Goal: Task Accomplishment & Management: Manage account settings

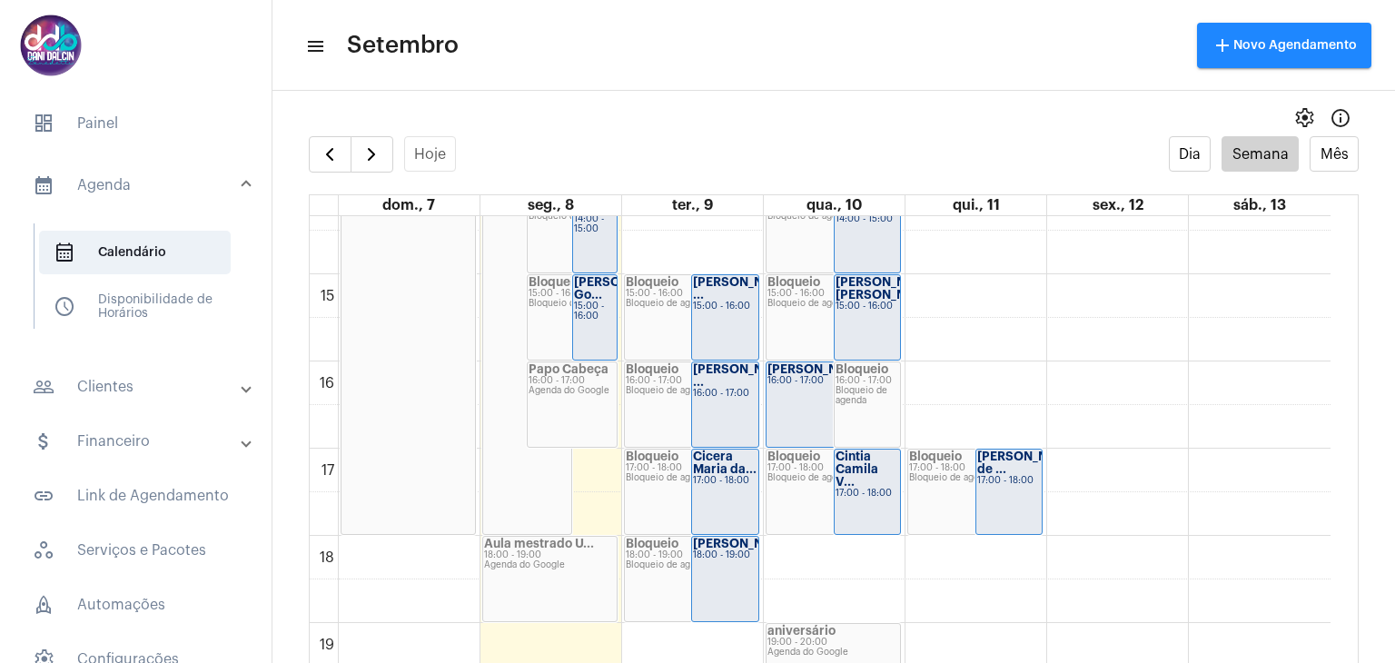
scroll to position [1340, 0]
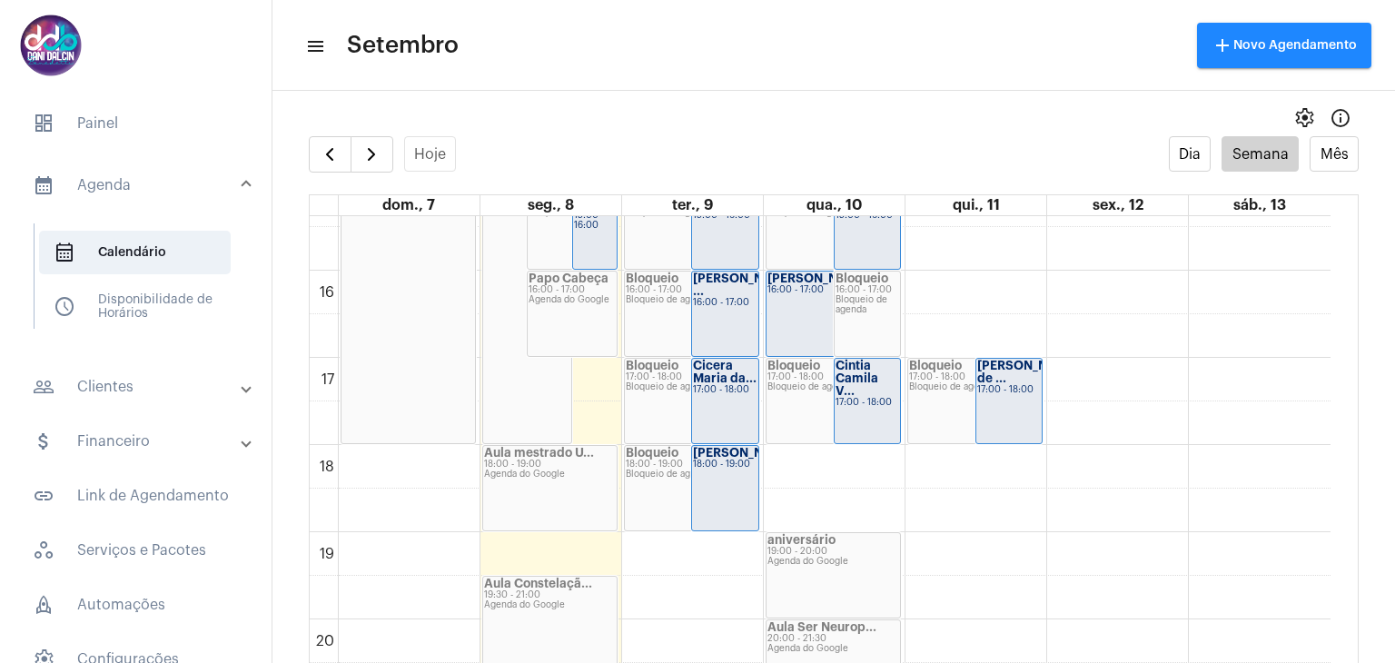
click at [505, 288] on div "Feriado - Itati... 08:00 - 18:00 Agenda do Google" at bounding box center [527, 8] width 89 height 869
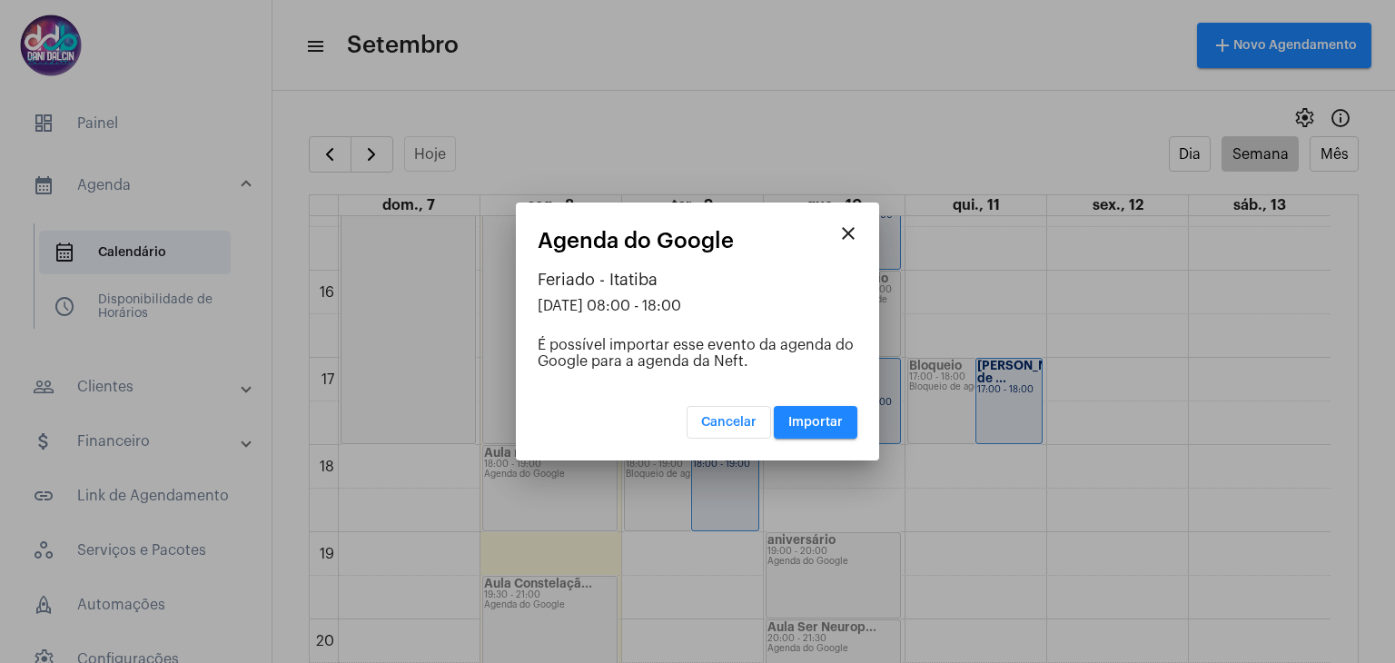
drag, startPoint x: 765, startPoint y: 222, endPoint x: 505, endPoint y: 226, distance: 259.8
click at [505, 226] on div "close Agenda do Google Feriado - Itatiba 08/09/2025 08:00 - 18:00 É possível im…" at bounding box center [697, 331] width 1395 height 663
click at [674, 216] on mat-dialog-container "close Agenda do Google Feriado - Itatiba 08/09/2025 08:00 - 18:00 É possível im…" at bounding box center [697, 332] width 363 height 258
click at [705, 419] on span "Cancelar" at bounding box center [728, 422] width 55 height 13
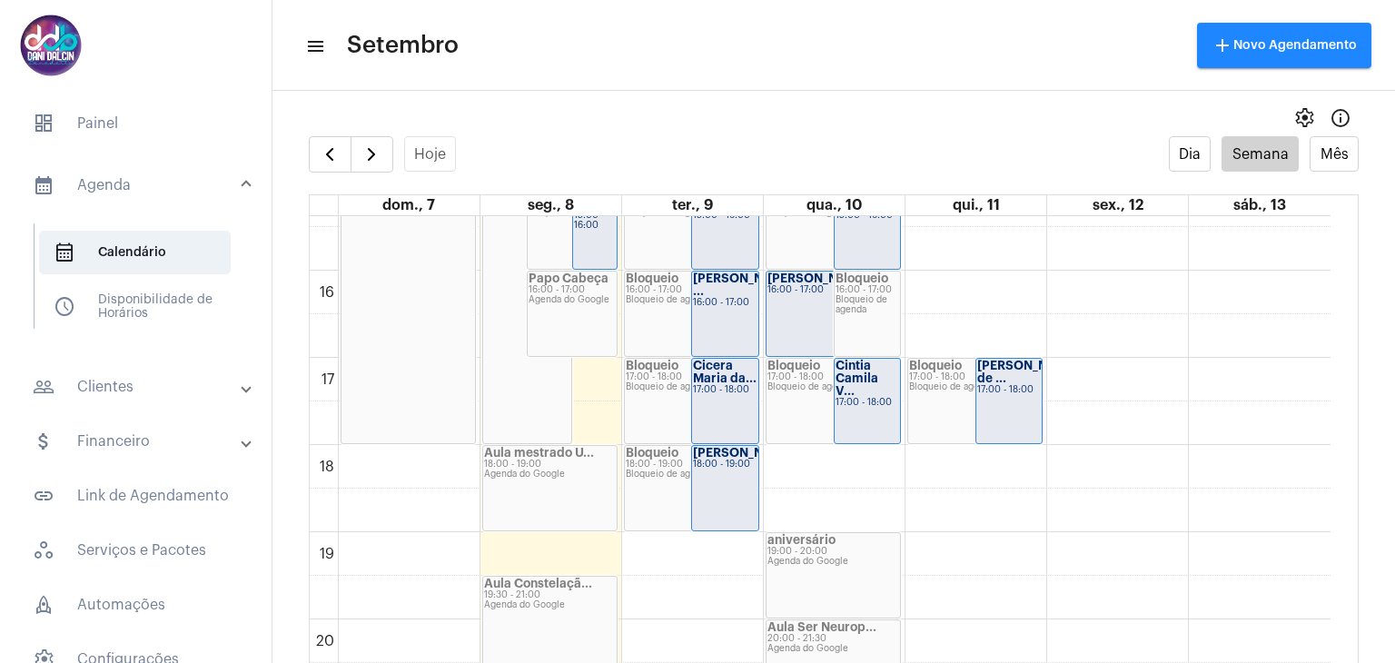
click at [506, 280] on div "Feriado - Itati... 08:00 - 18:00 Agenda do Google" at bounding box center [527, 8] width 89 height 869
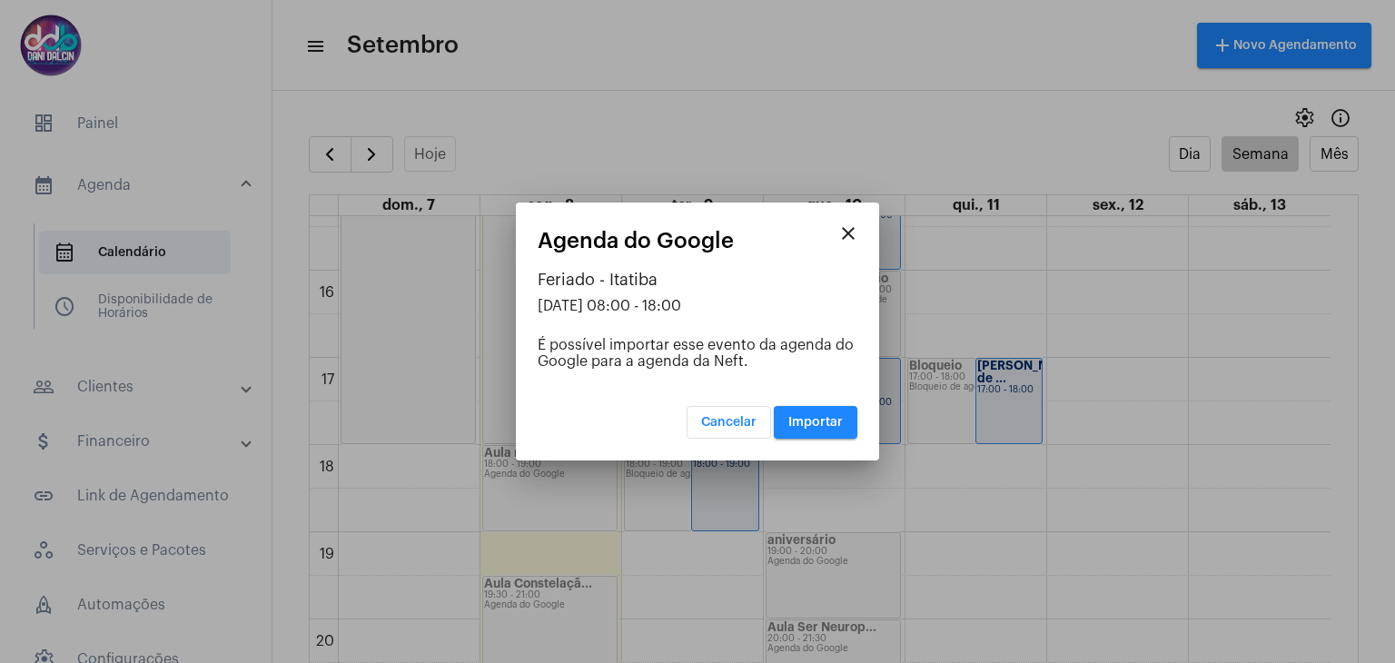
click at [712, 420] on span "Cancelar" at bounding box center [728, 422] width 55 height 13
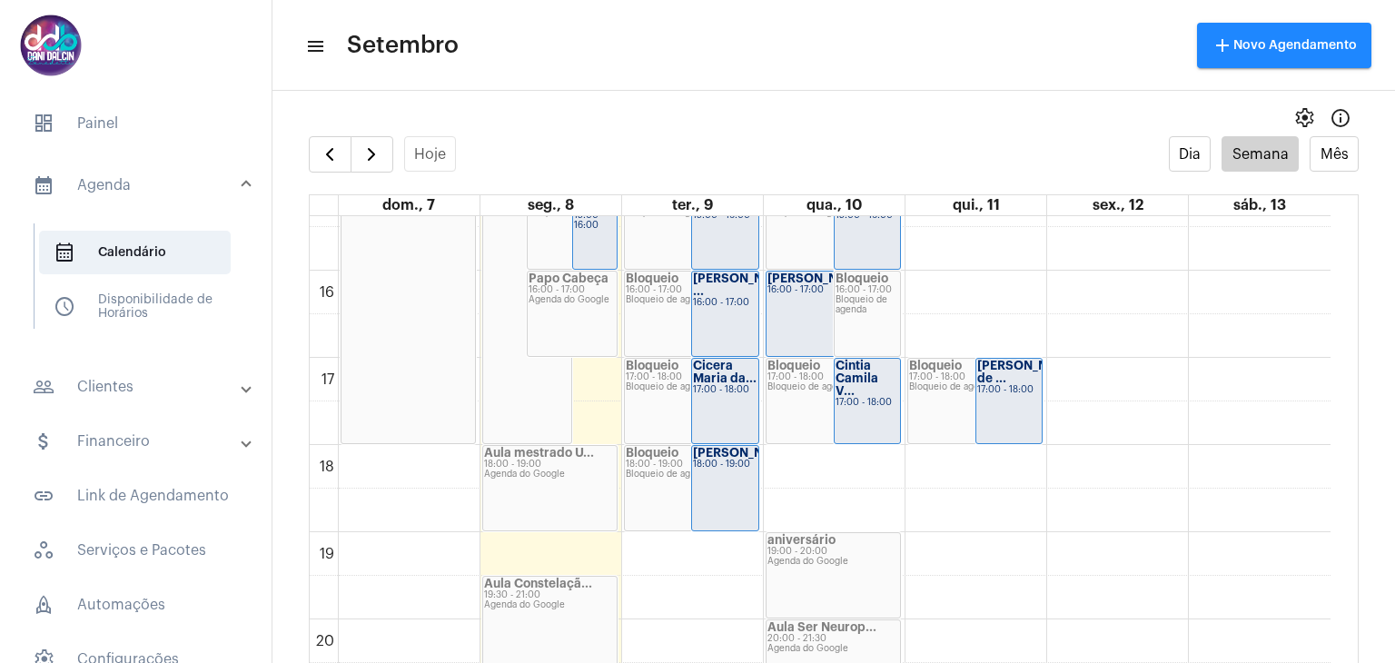
click at [517, 379] on div "Feriado - Itati... 08:00 - 18:00 Agenda do Google" at bounding box center [527, 8] width 89 height 869
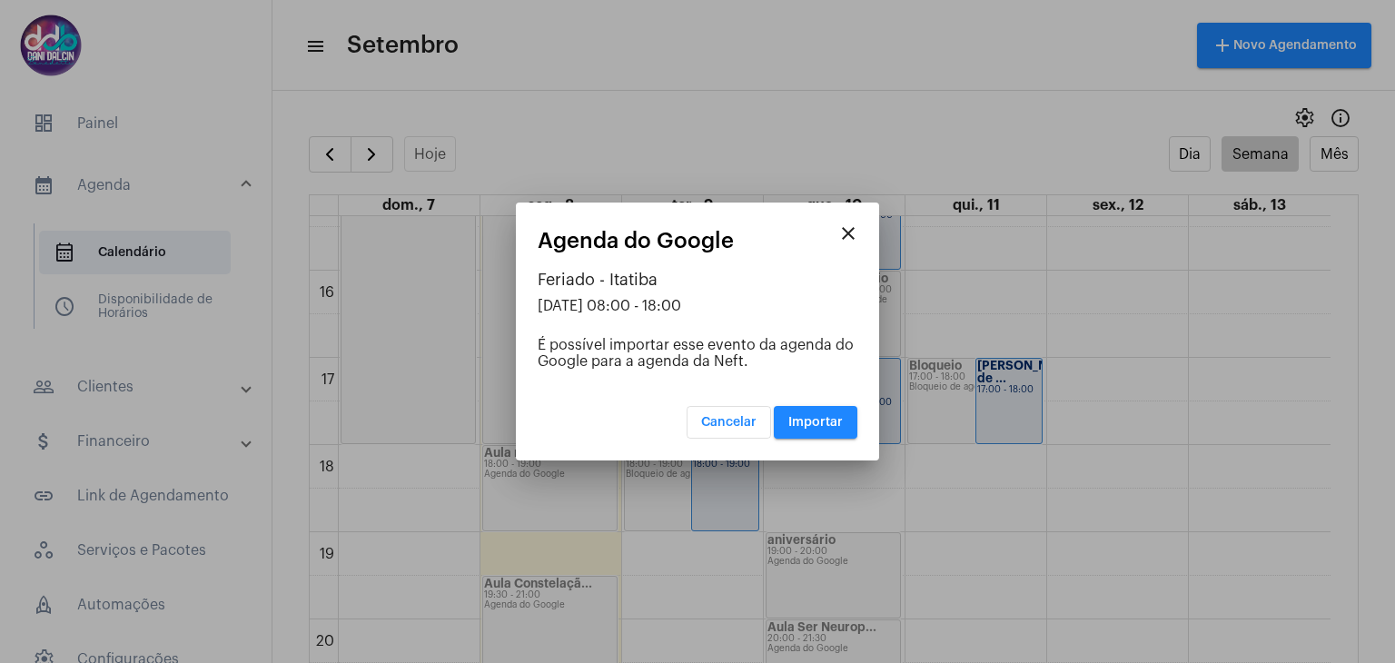
click at [803, 215] on mat-dialog-container "close Agenda do Google Feriado - Itatiba 08/09/2025 08:00 - 18:00 É possível im…" at bounding box center [697, 332] width 363 height 258
click at [847, 226] on mat-icon "close" at bounding box center [848, 233] width 22 height 22
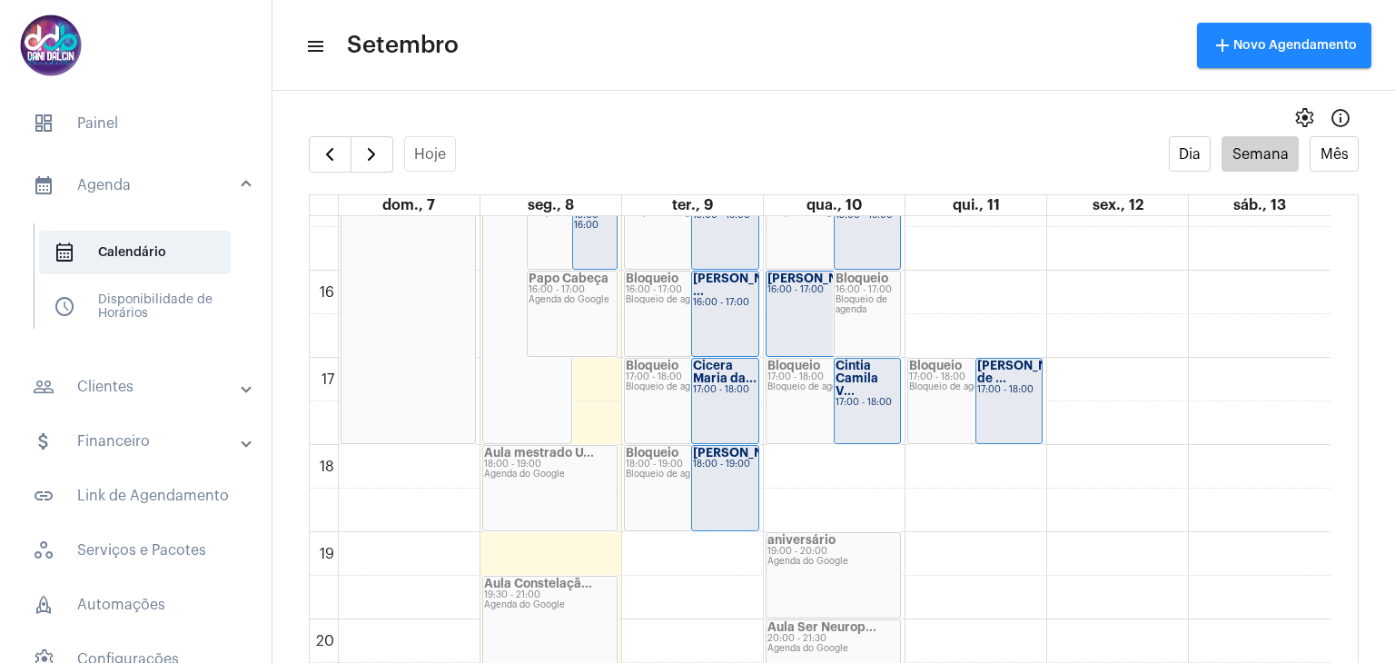
click at [412, 306] on div "Feriado - Indep... 08:00 - 18:00 Agenda do Google" at bounding box center [407, 8] width 133 height 869
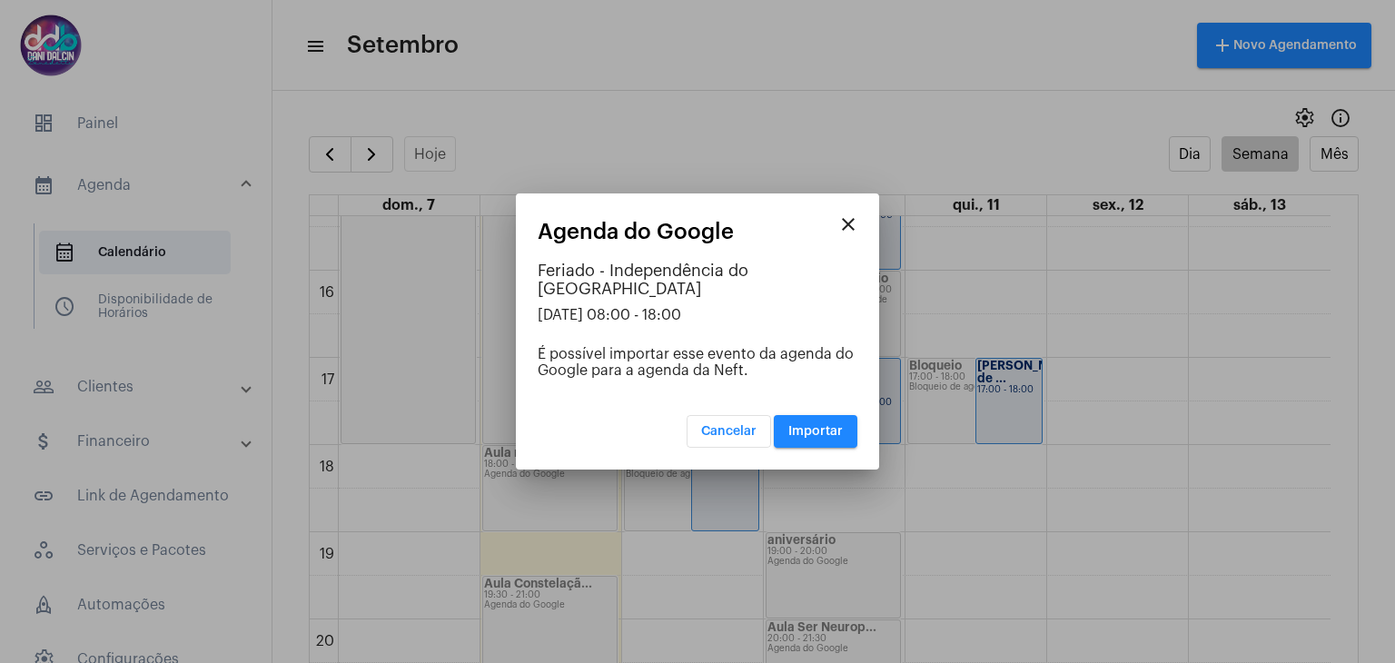
click at [839, 242] on button "close" at bounding box center [848, 224] width 36 height 36
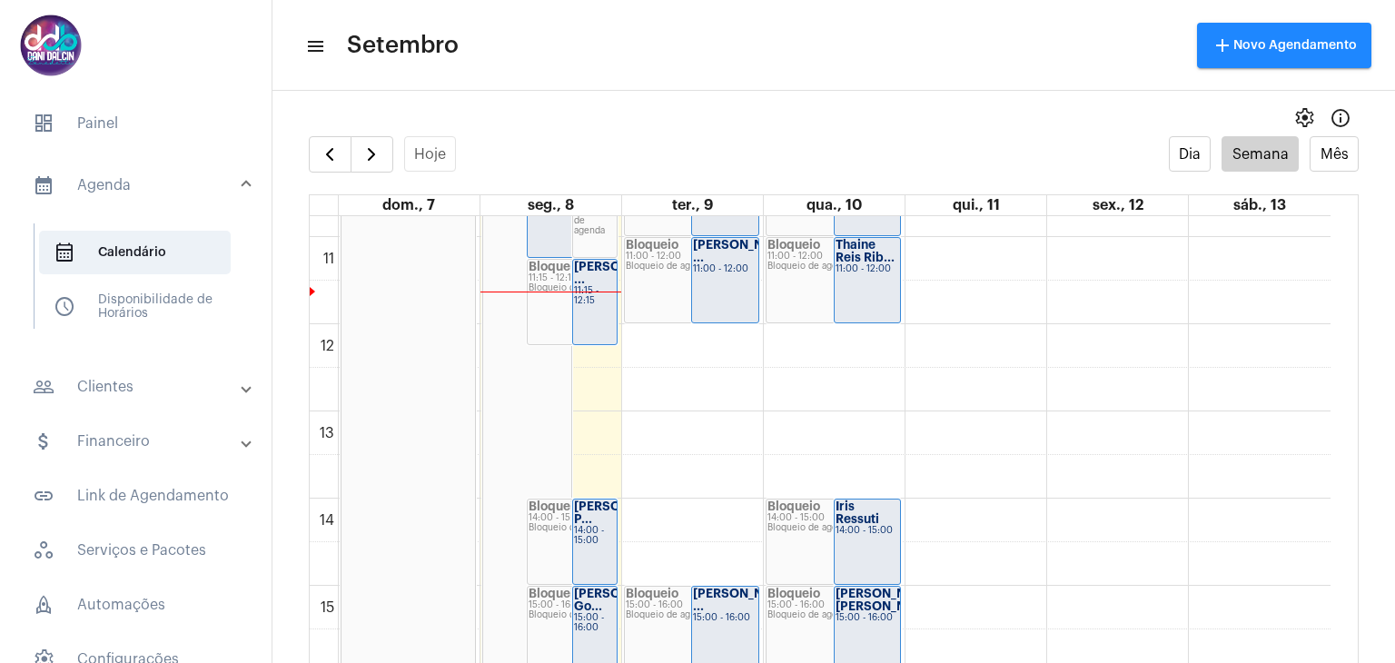
scroll to position [886, 0]
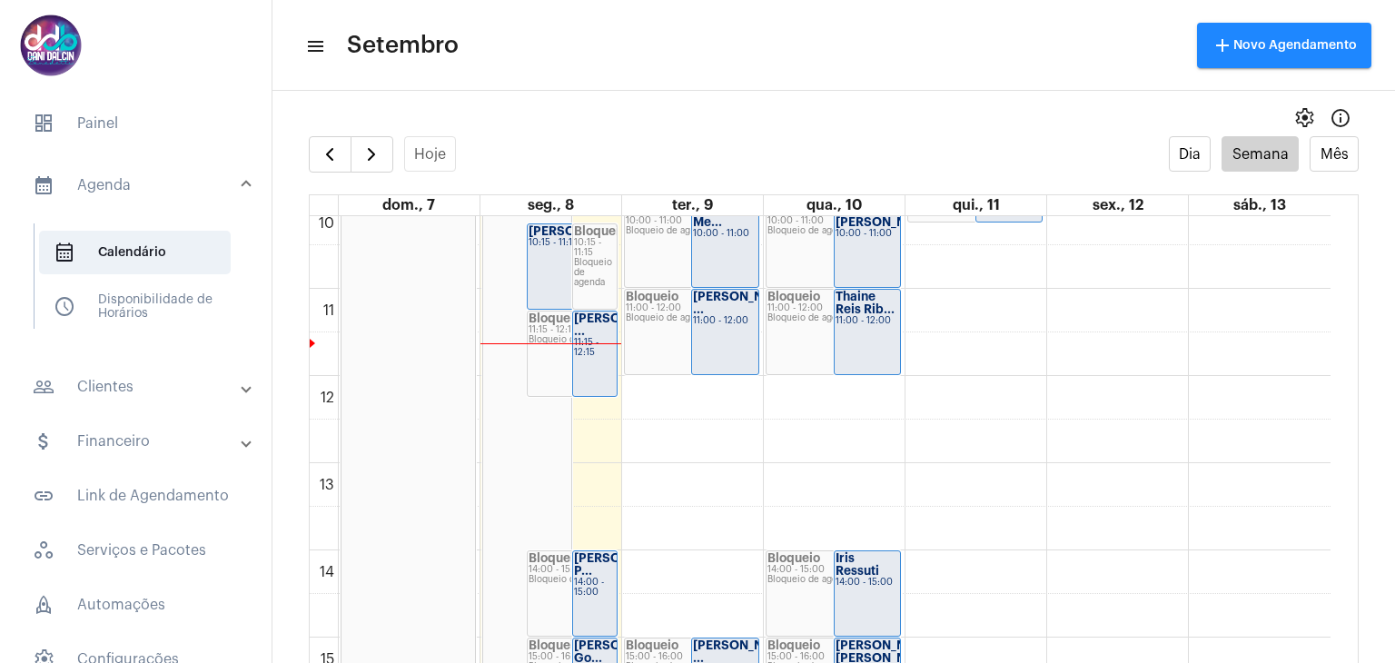
click at [545, 470] on div "Feriado - Itati... 08:00 - 18:00 Agenda do Google" at bounding box center [527, 462] width 89 height 869
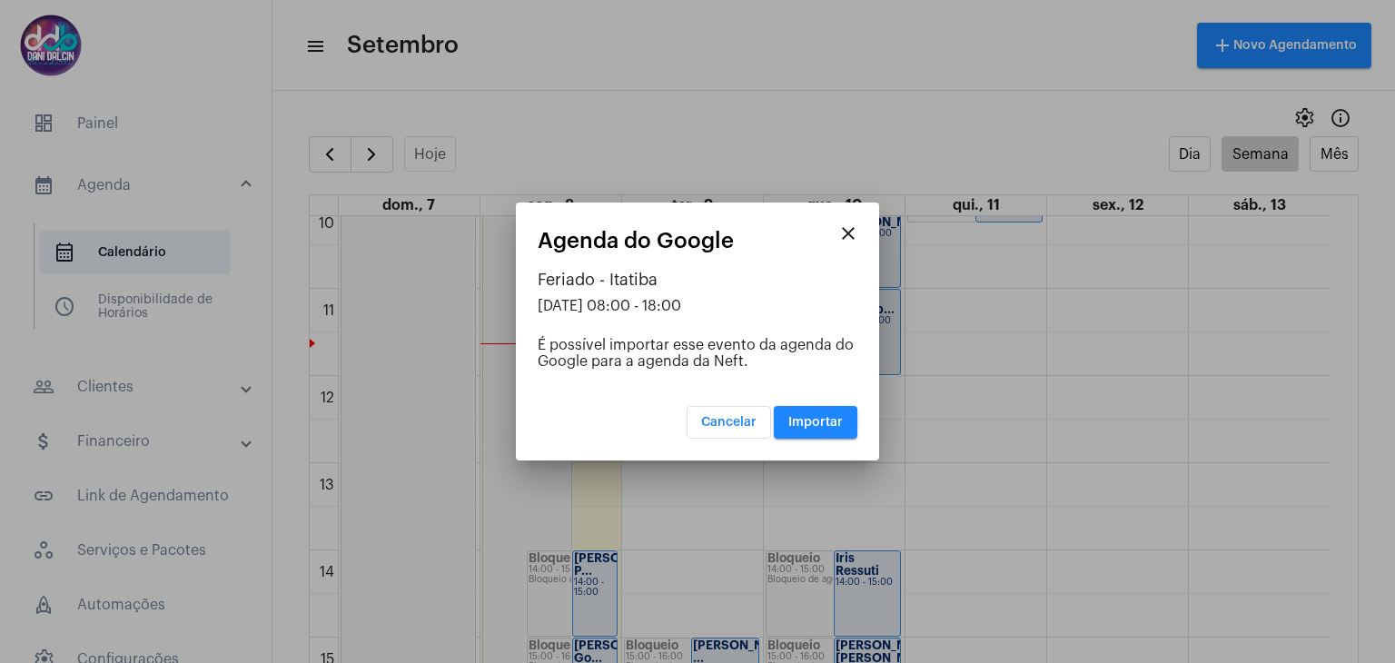
click at [860, 230] on button "close" at bounding box center [848, 233] width 36 height 36
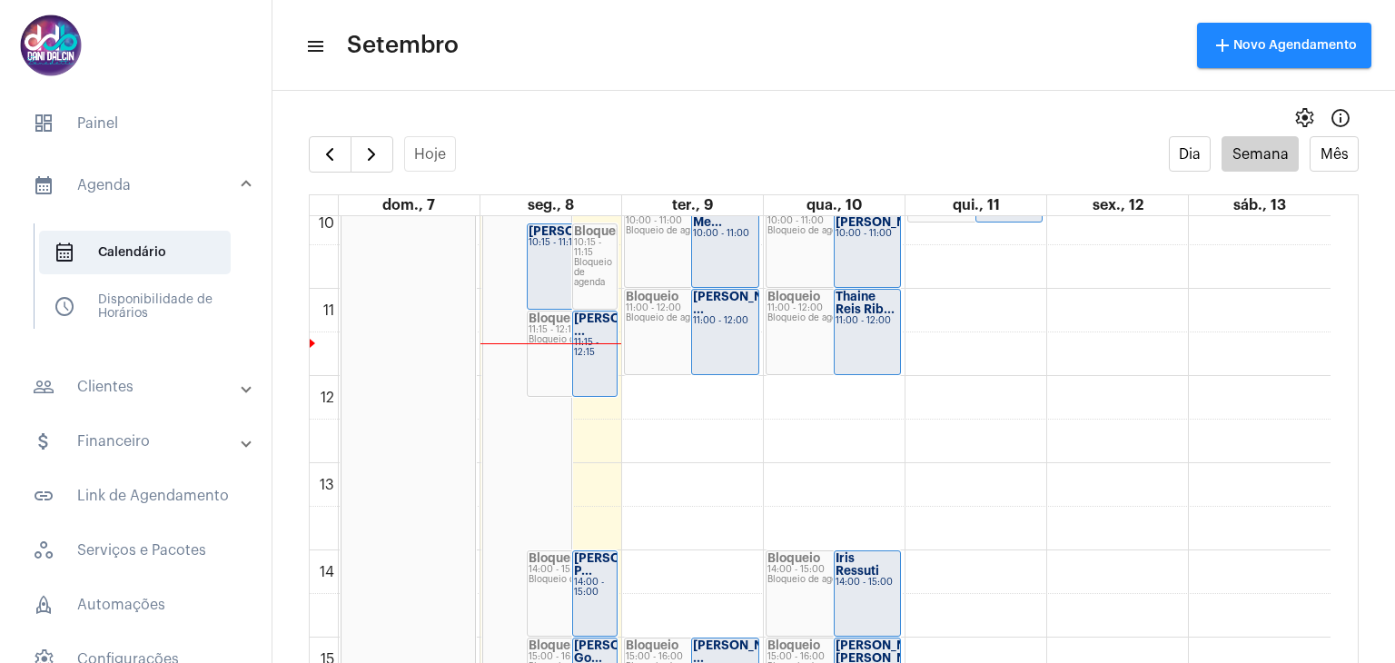
click at [660, 490] on div "00 01 02 03 04 05 06 07 08 09 10 11 12 13 14 15 16 17 18 19 20 21 22 23 Feriado…" at bounding box center [820, 376] width 1021 height 2092
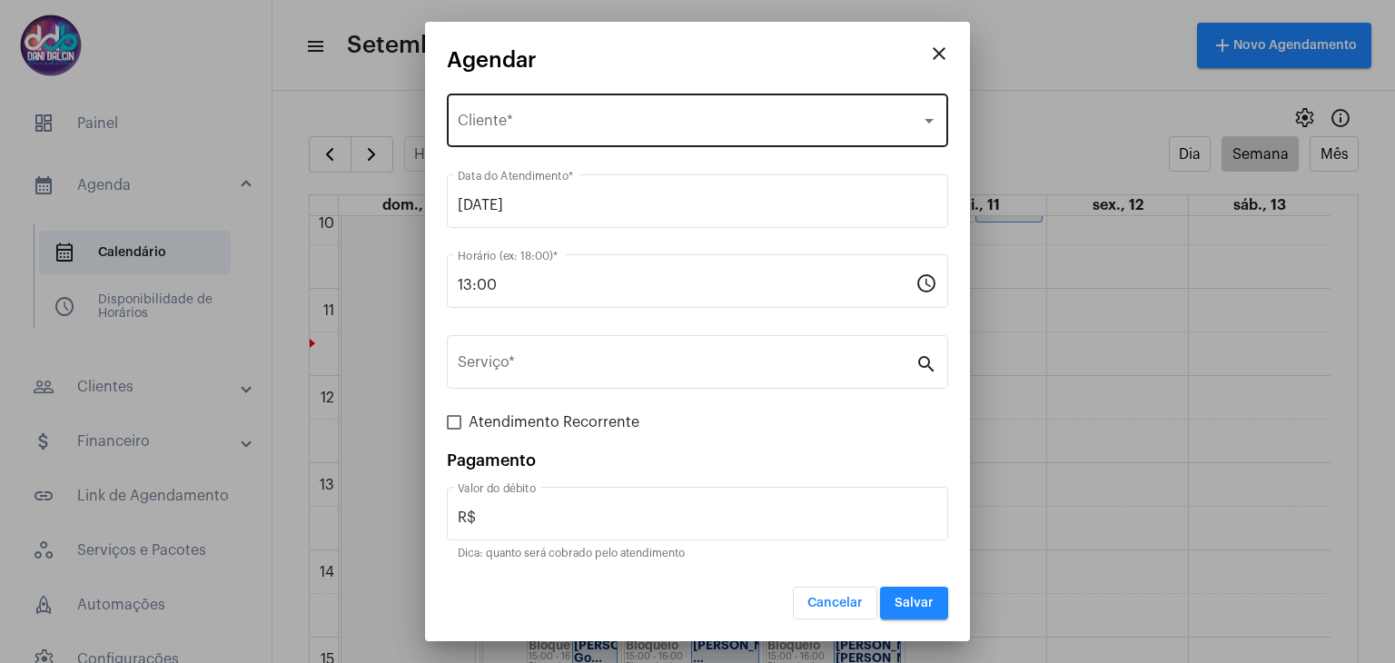
click at [512, 114] on div "Selecione o Cliente Cliente *" at bounding box center [698, 118] width 480 height 57
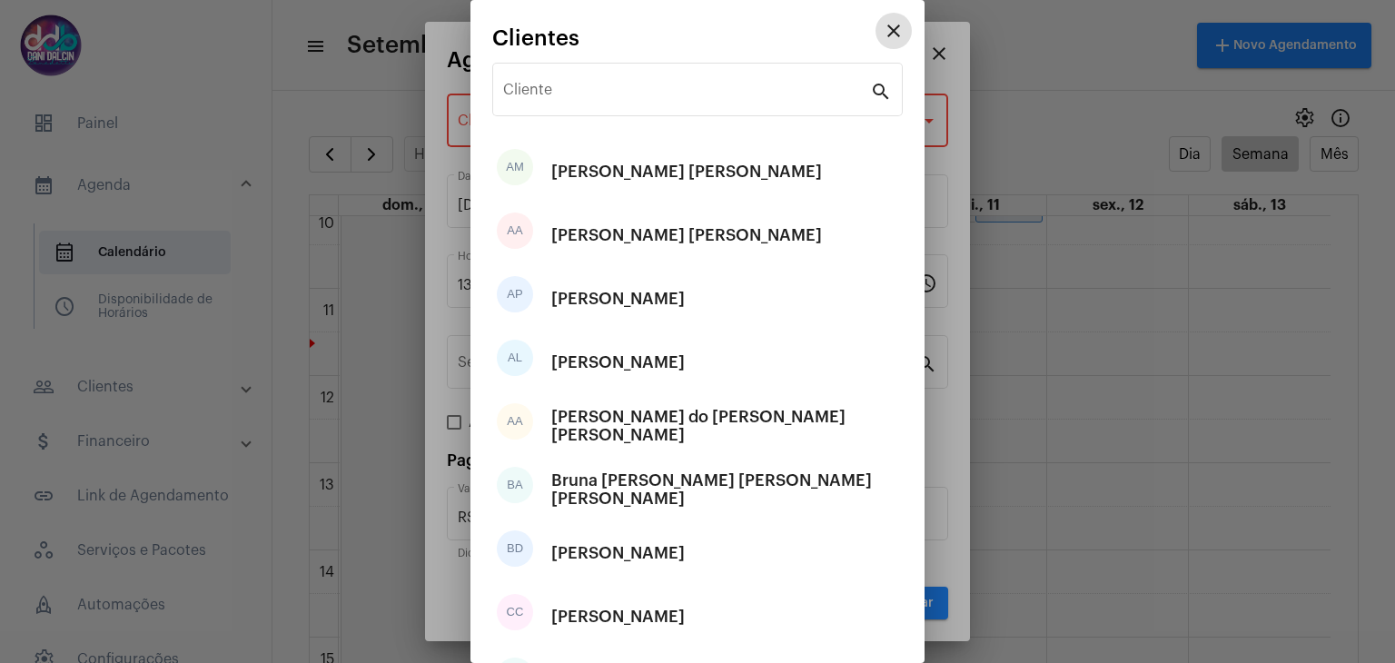
click at [886, 37] on mat-icon "close" at bounding box center [894, 31] width 22 height 22
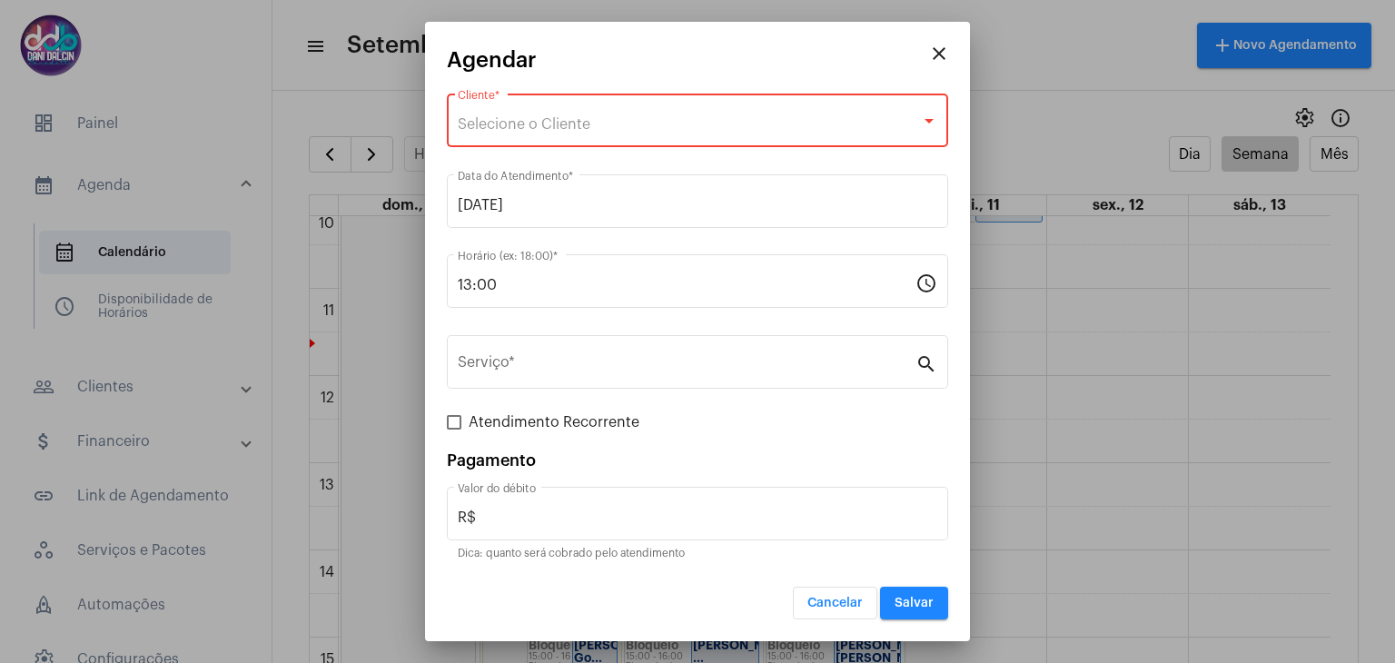
click at [937, 63] on mat-icon "close" at bounding box center [939, 54] width 22 height 22
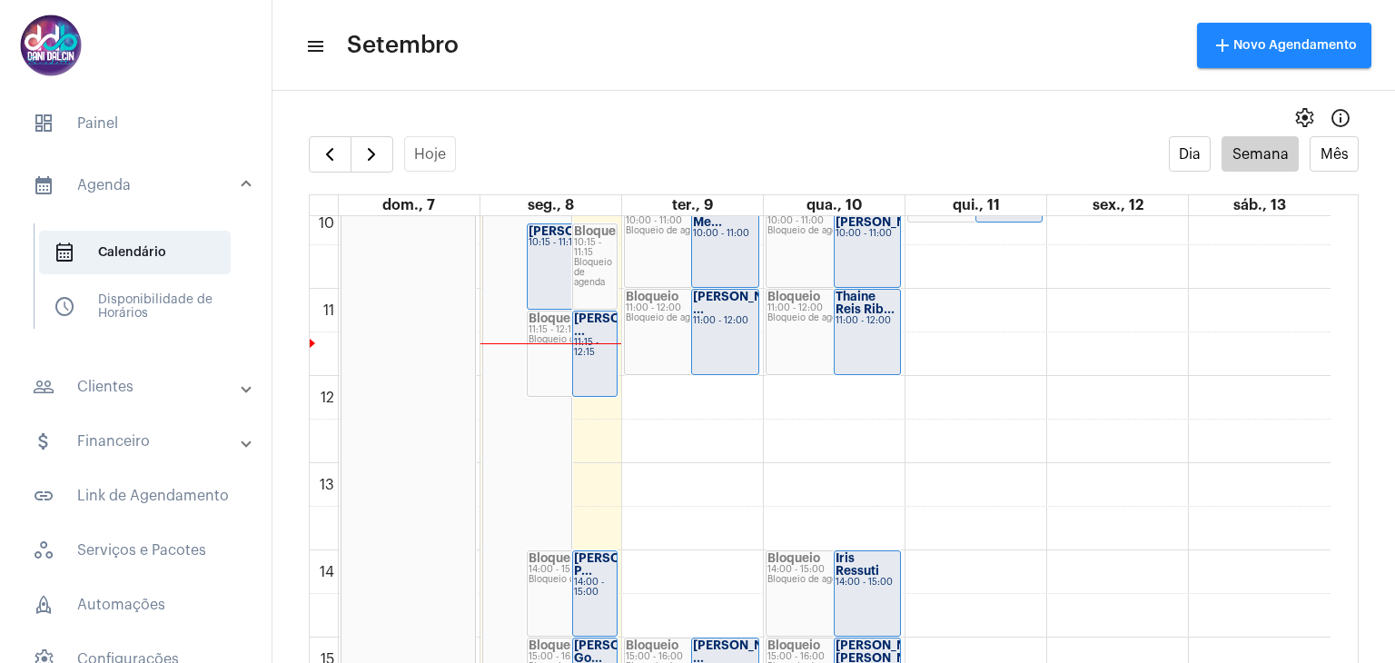
click at [122, 377] on mat-panel-title "people_outline Clientes" at bounding box center [138, 387] width 210 height 22
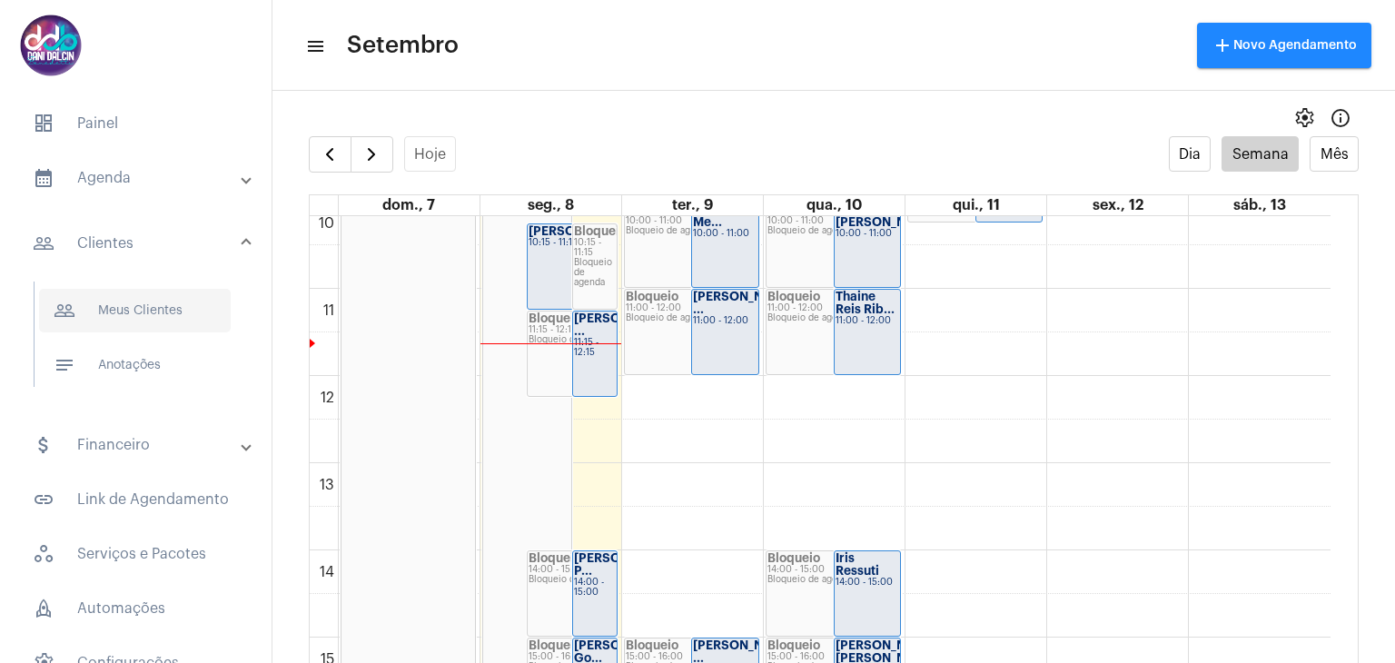
click at [178, 300] on span "people_outline Meus Clientes" at bounding box center [135, 311] width 192 height 44
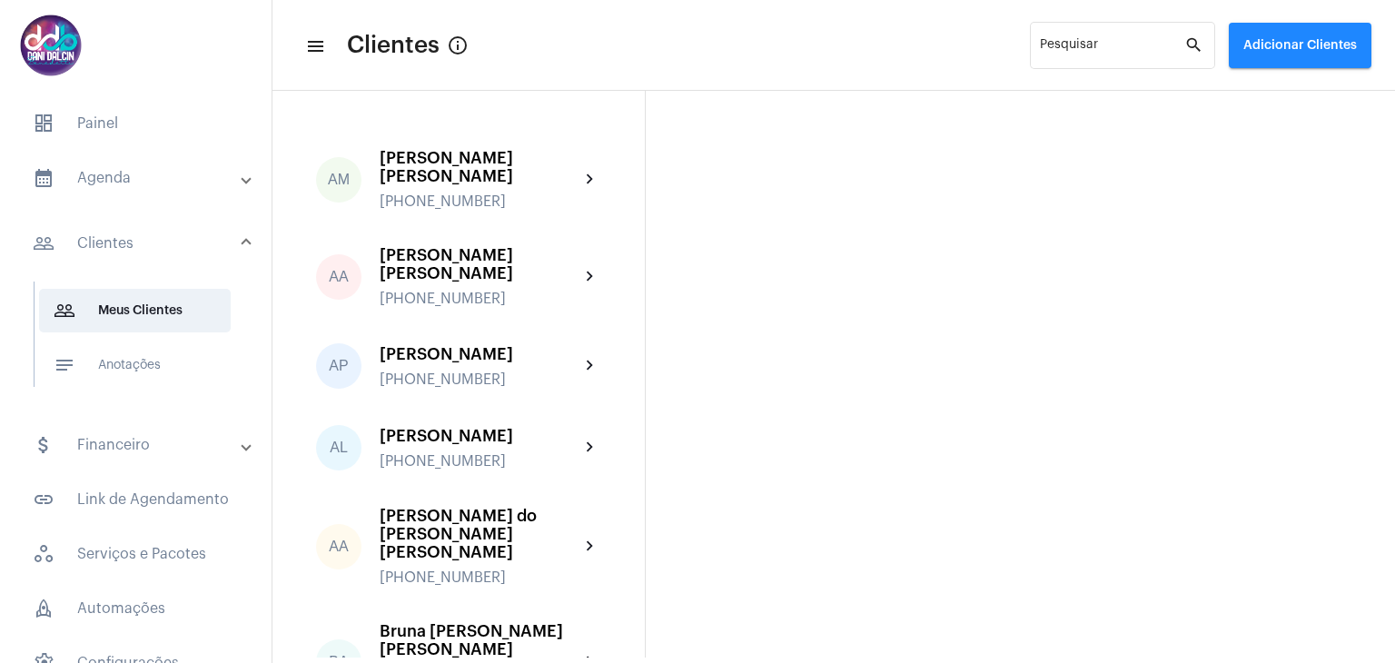
click at [115, 186] on mat-panel-title "calendar_month_outlined Agenda" at bounding box center [138, 178] width 210 height 22
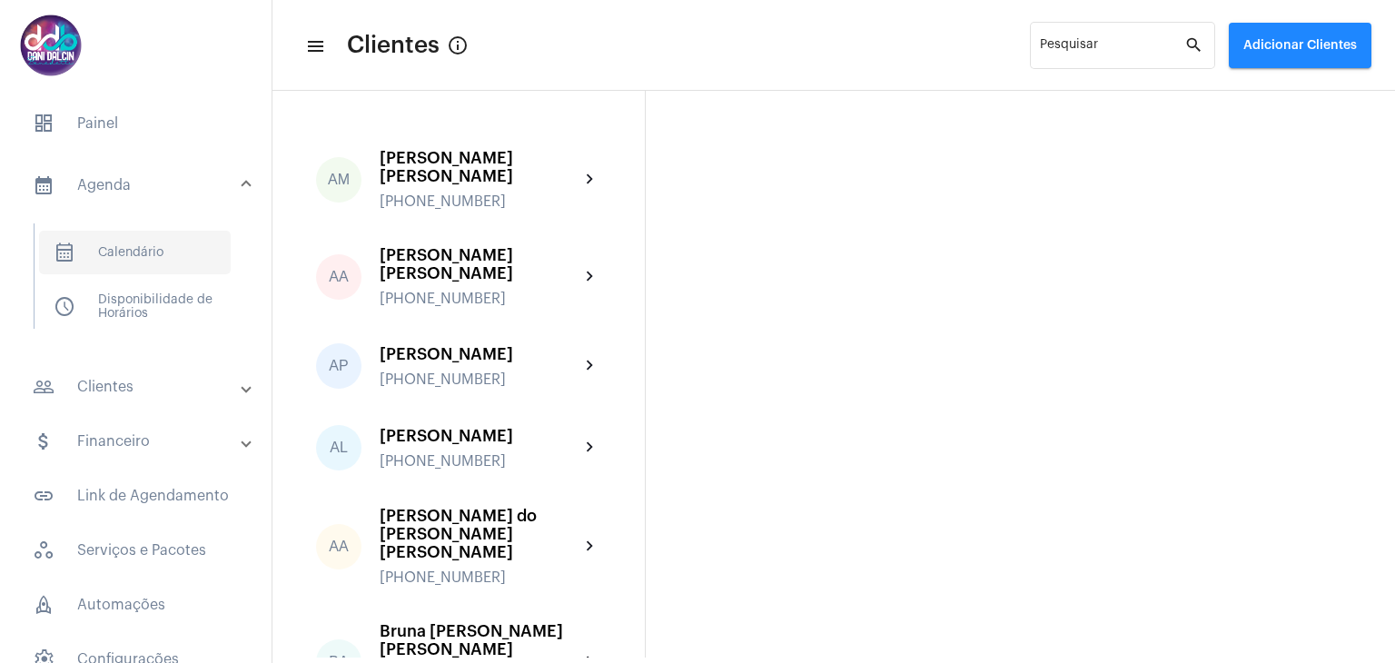
click at [169, 264] on span "calendar_month_outlined Calendário" at bounding box center [135, 253] width 192 height 44
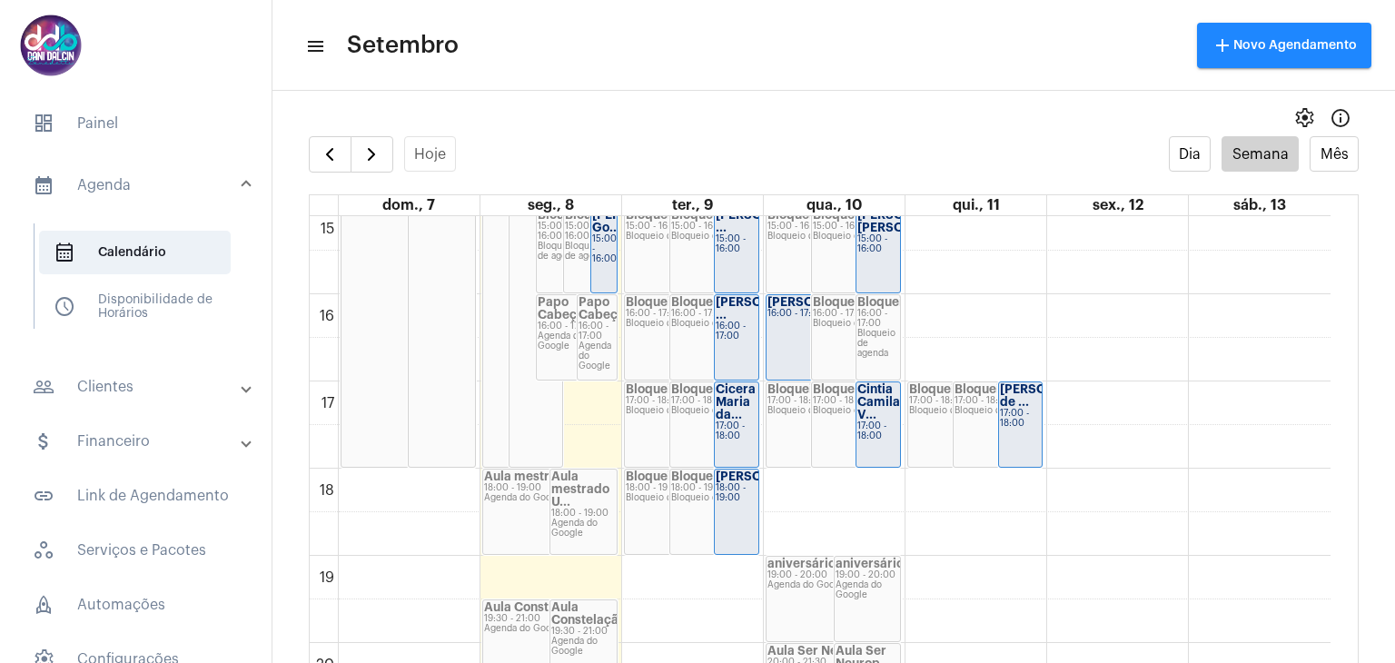
scroll to position [1245, 0]
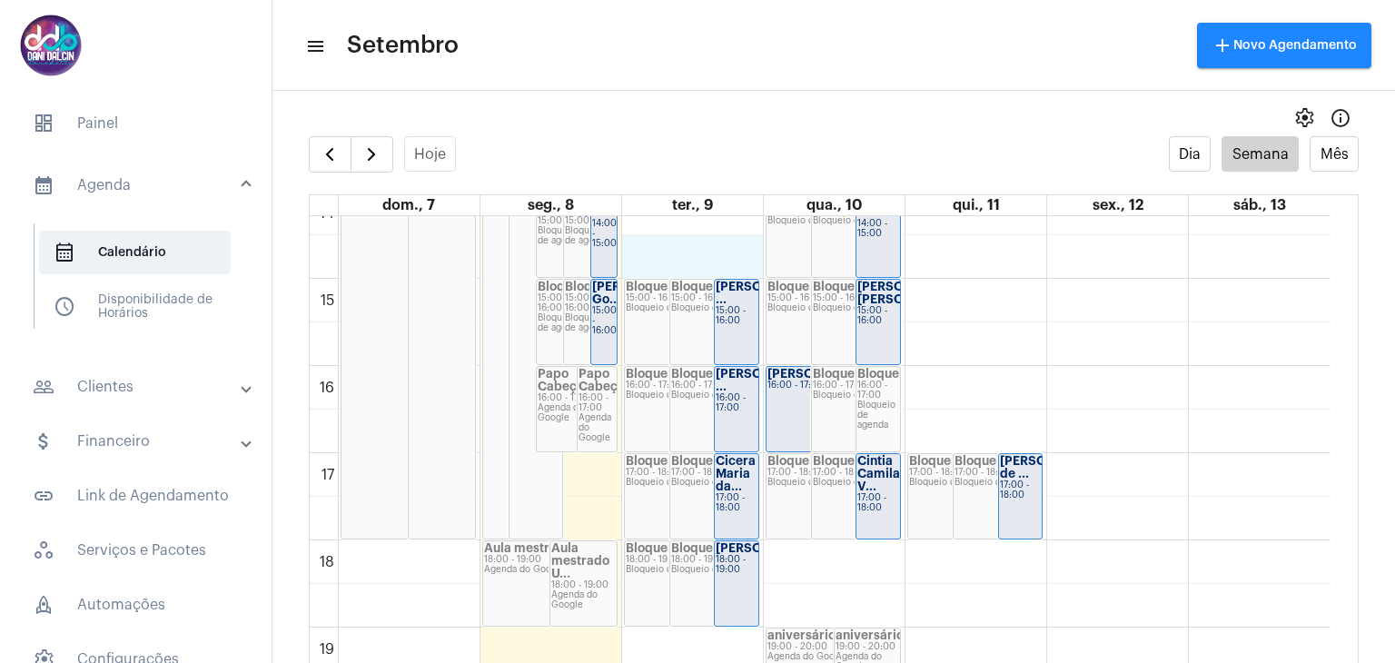
click at [650, 245] on div "00 01 02 03 04 05 06 07 08 09 10 11 12 13 14 15 16 17 18 19 20 21 22 23 Feriado…" at bounding box center [820, 17] width 1021 height 2092
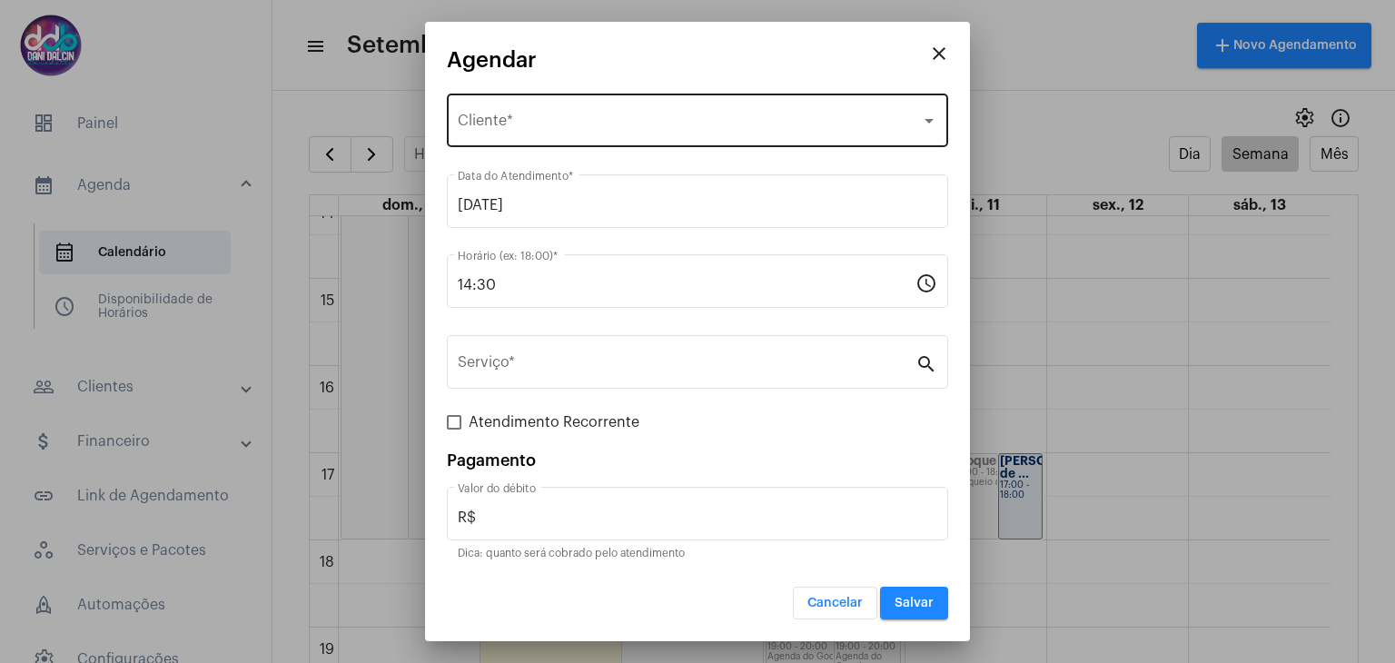
click at [560, 130] on span "Selecione o Cliente" at bounding box center [689, 124] width 463 height 16
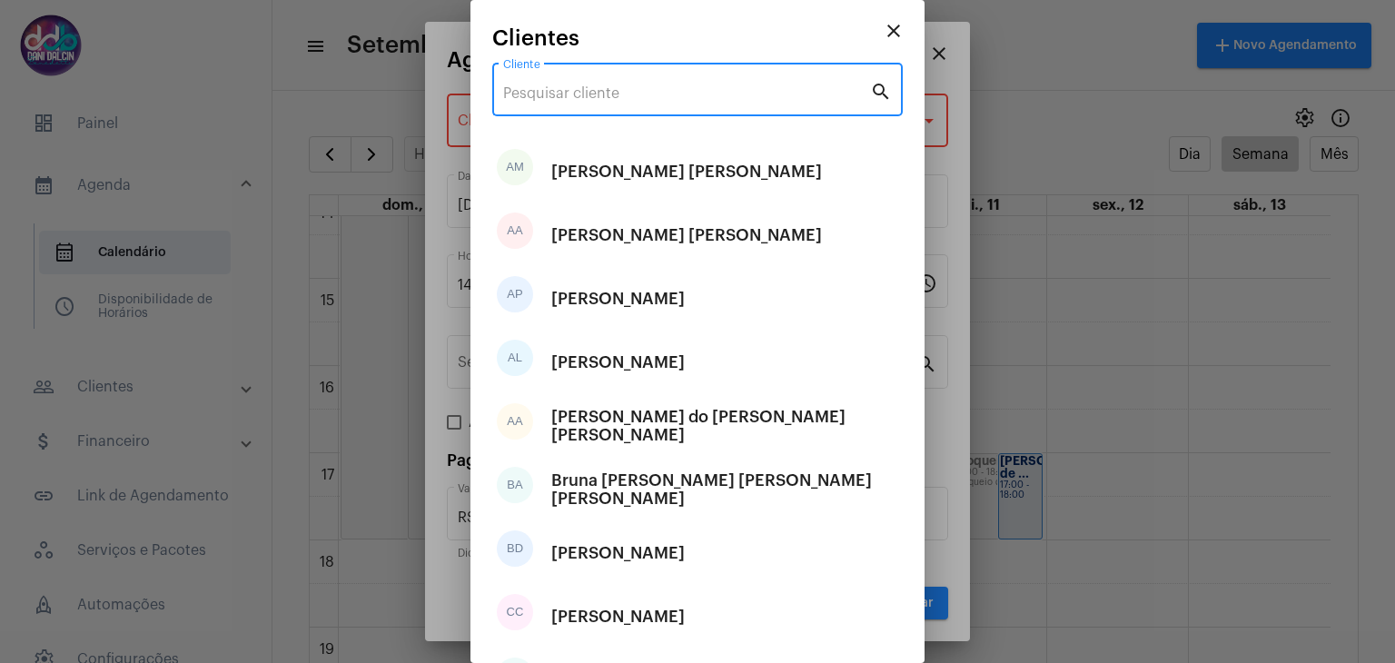
click at [555, 88] on input "Cliente" at bounding box center [686, 93] width 367 height 16
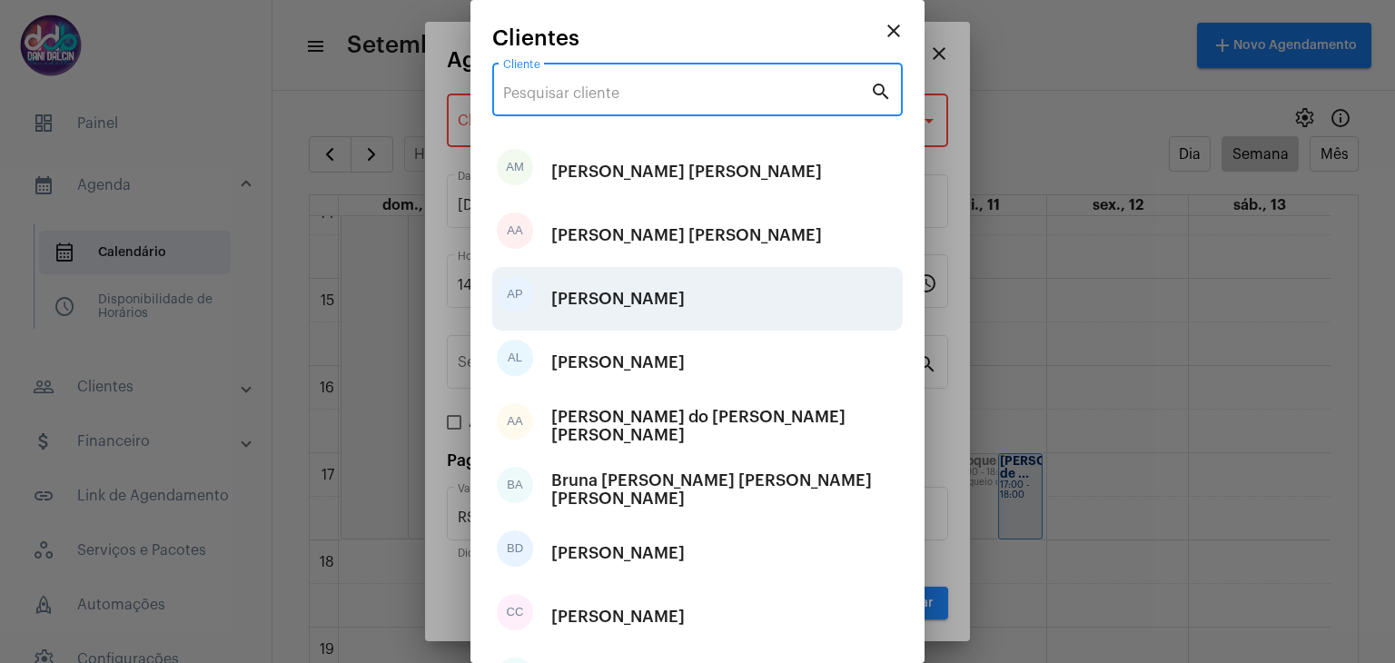
click at [672, 306] on div "AP Aline Pierdoná" at bounding box center [697, 299] width 410 height 64
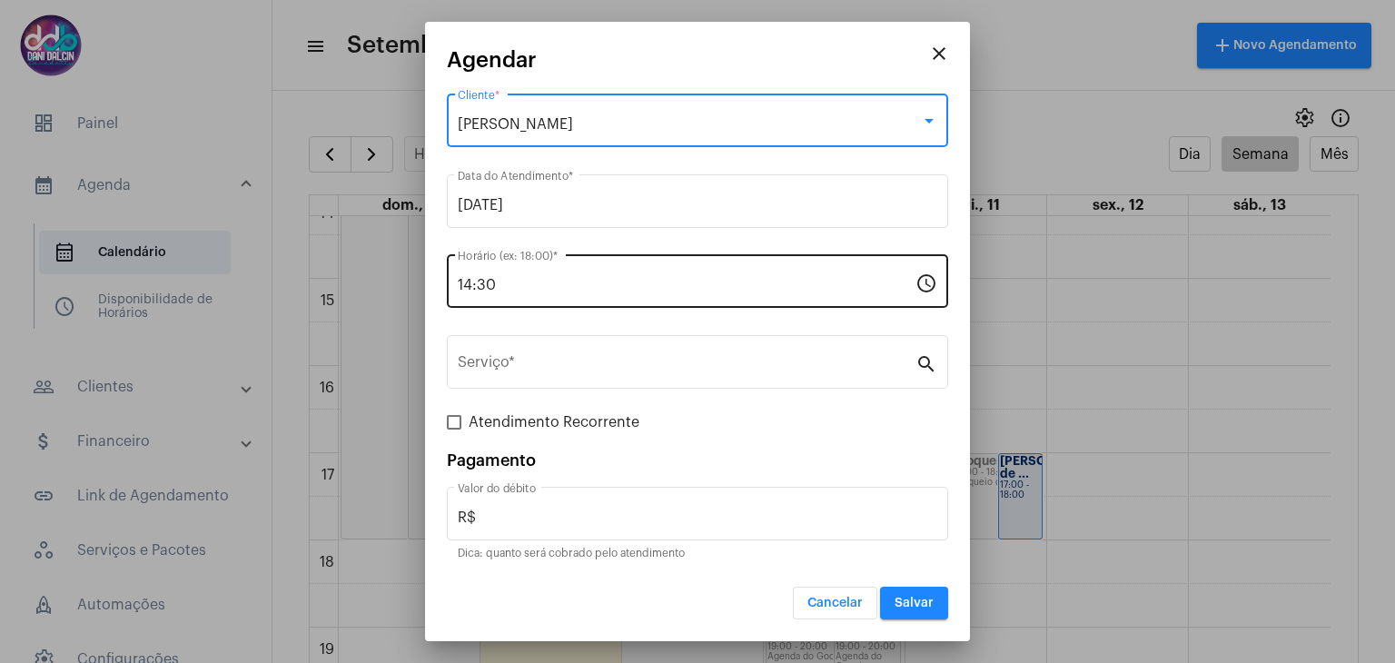
click at [519, 285] on input "14:30" at bounding box center [687, 285] width 458 height 16
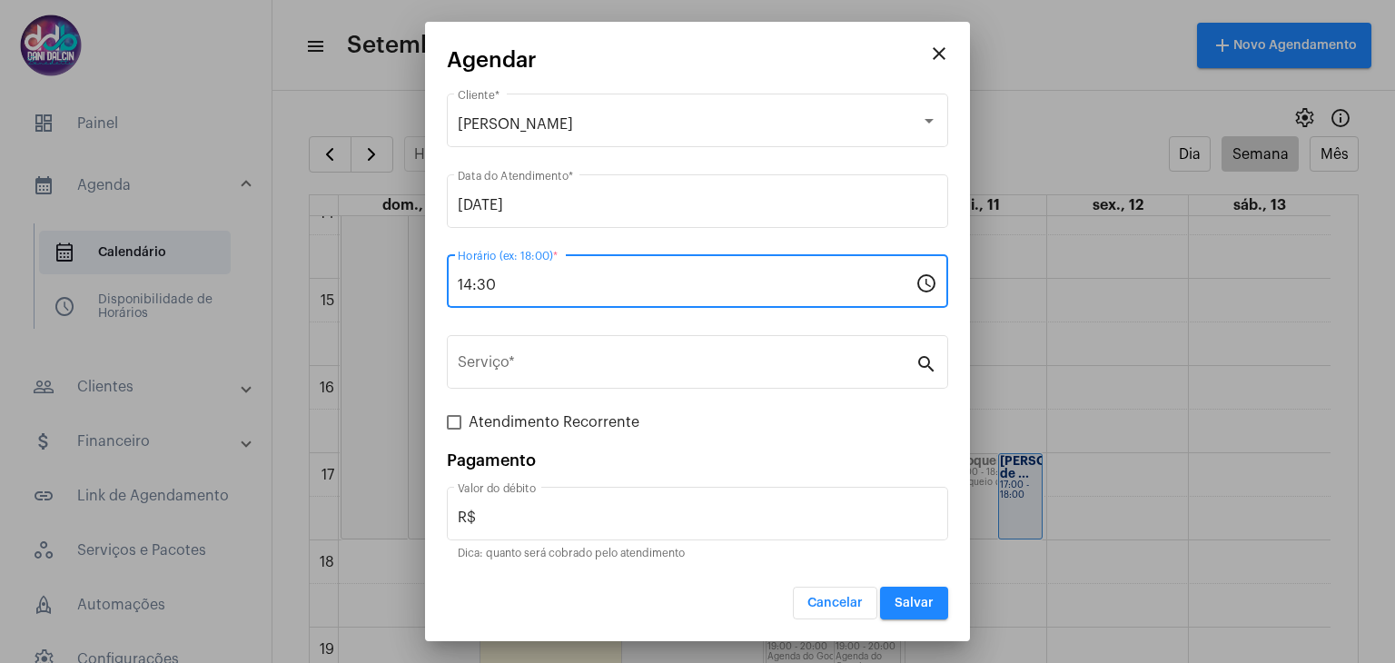
click at [521, 285] on input "14:30" at bounding box center [687, 285] width 458 height 16
click at [524, 285] on input "14:30" at bounding box center [687, 285] width 458 height 16
click at [509, 284] on input "14:30" at bounding box center [687, 285] width 458 height 16
click at [509, 283] on input "14:30" at bounding box center [687, 285] width 458 height 16
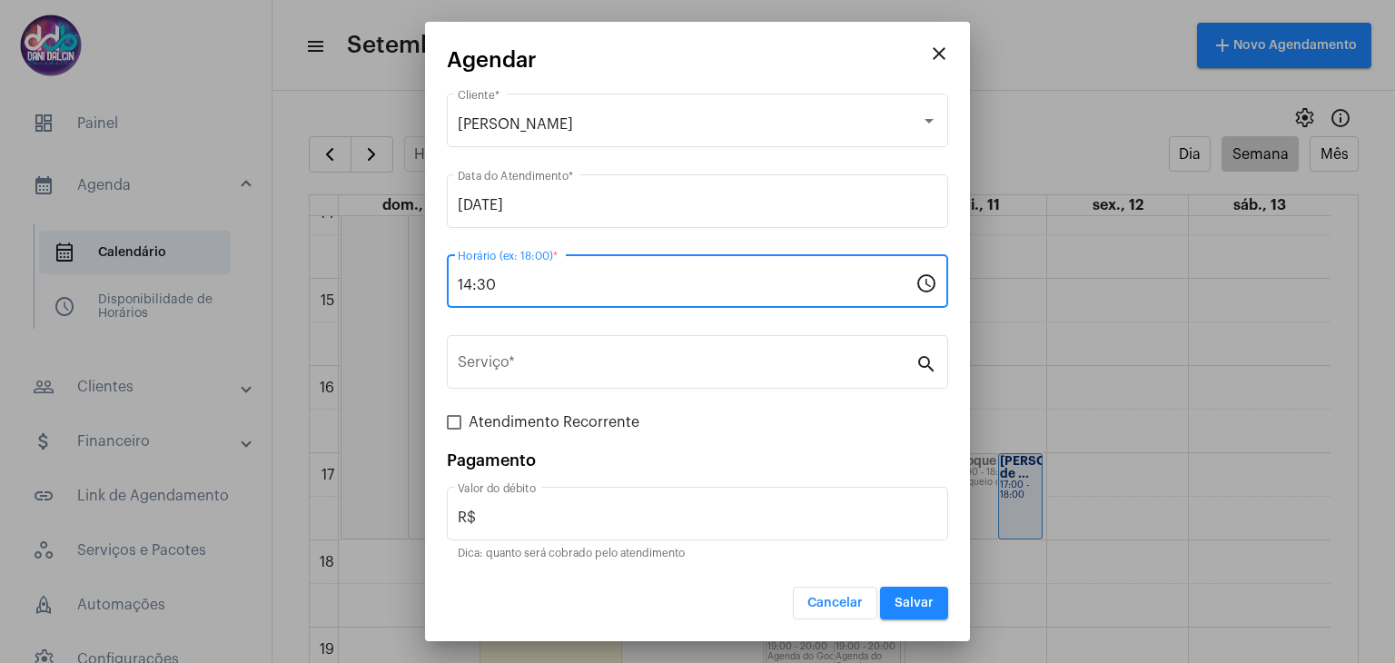
click at [509, 284] on input "14:30" at bounding box center [687, 285] width 458 height 16
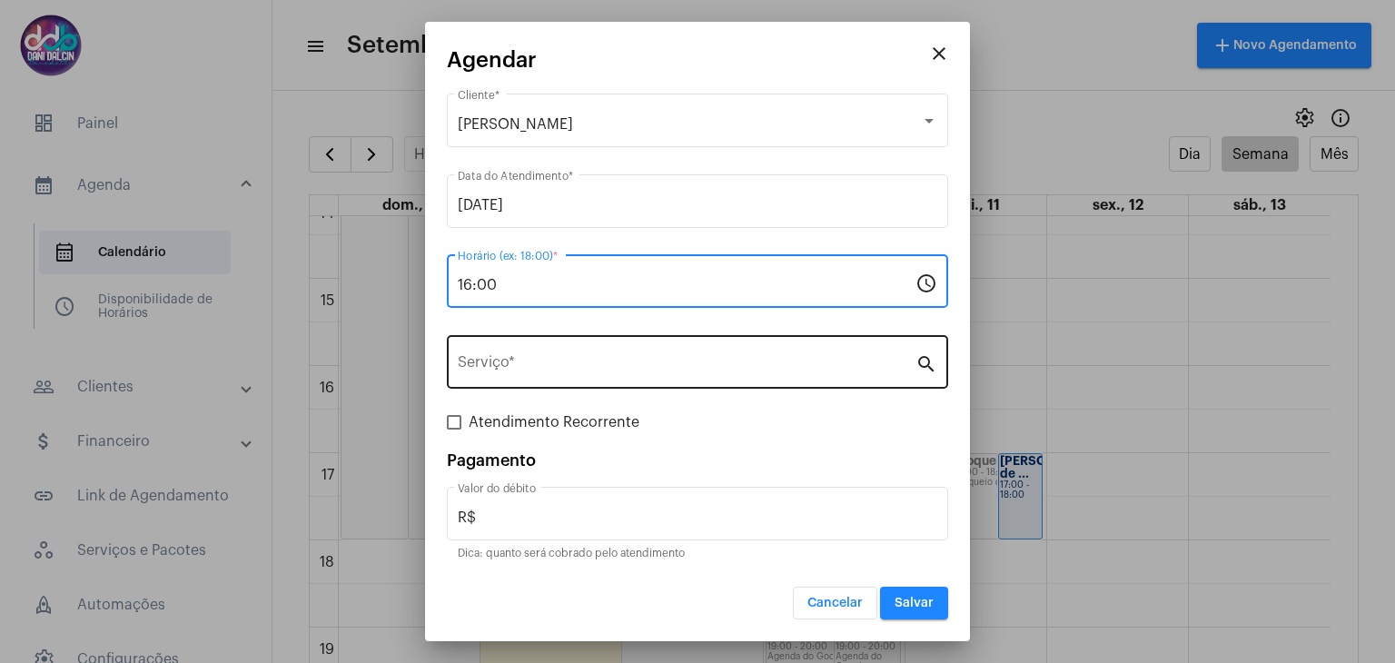
type input "16:00"
click at [505, 356] on div "Serviço *" at bounding box center [687, 359] width 458 height 57
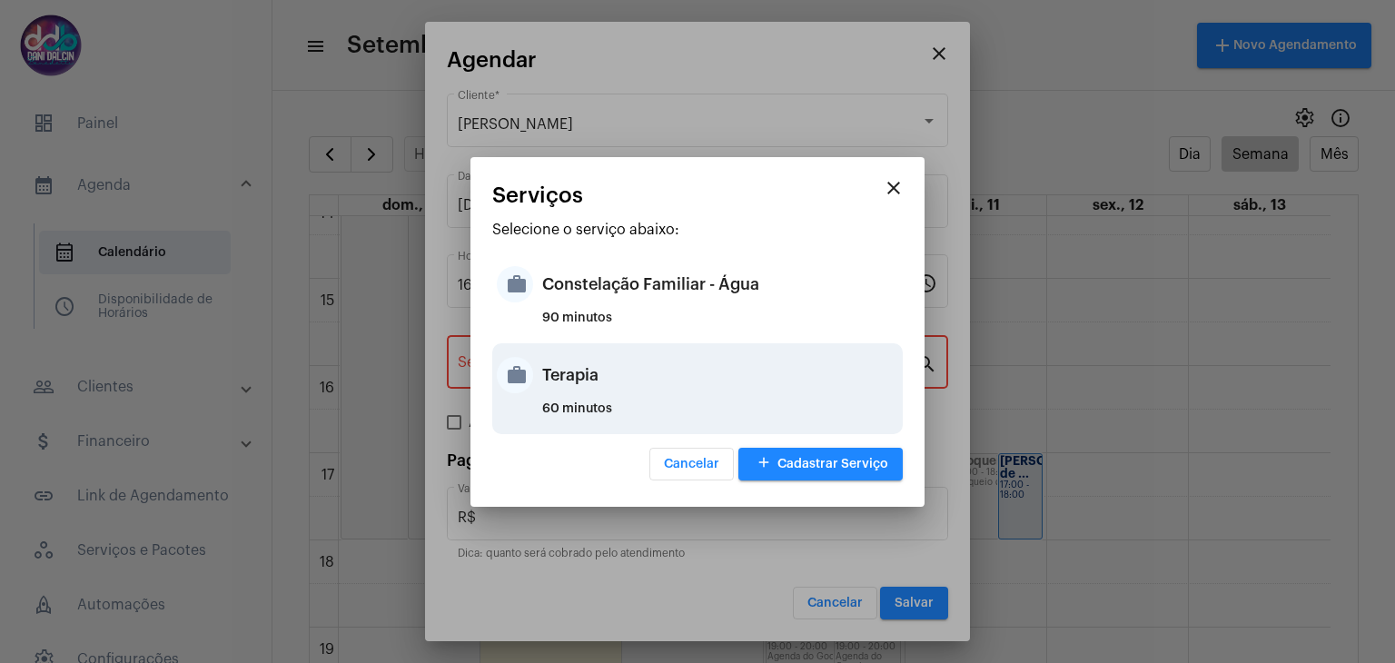
click at [526, 379] on mat-icon "work" at bounding box center [515, 375] width 36 height 36
type input "Terapia"
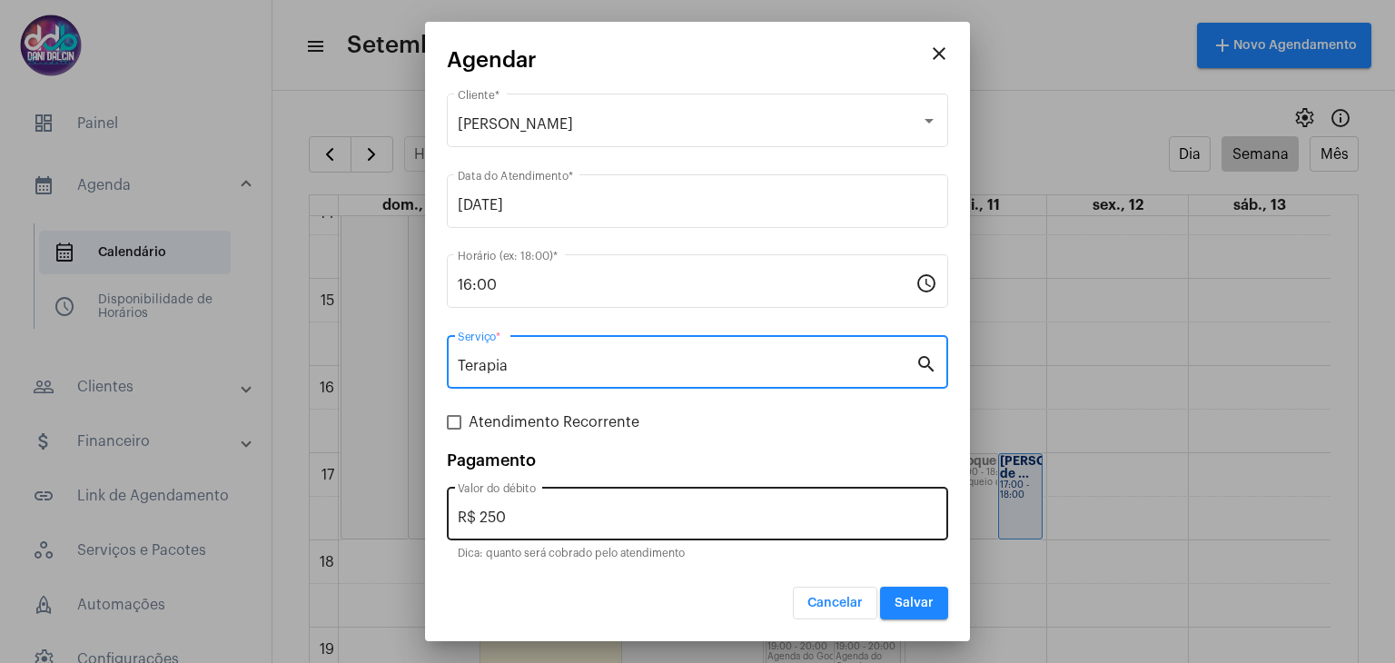
click at [535, 518] on input "R$ 250" at bounding box center [698, 517] width 480 height 16
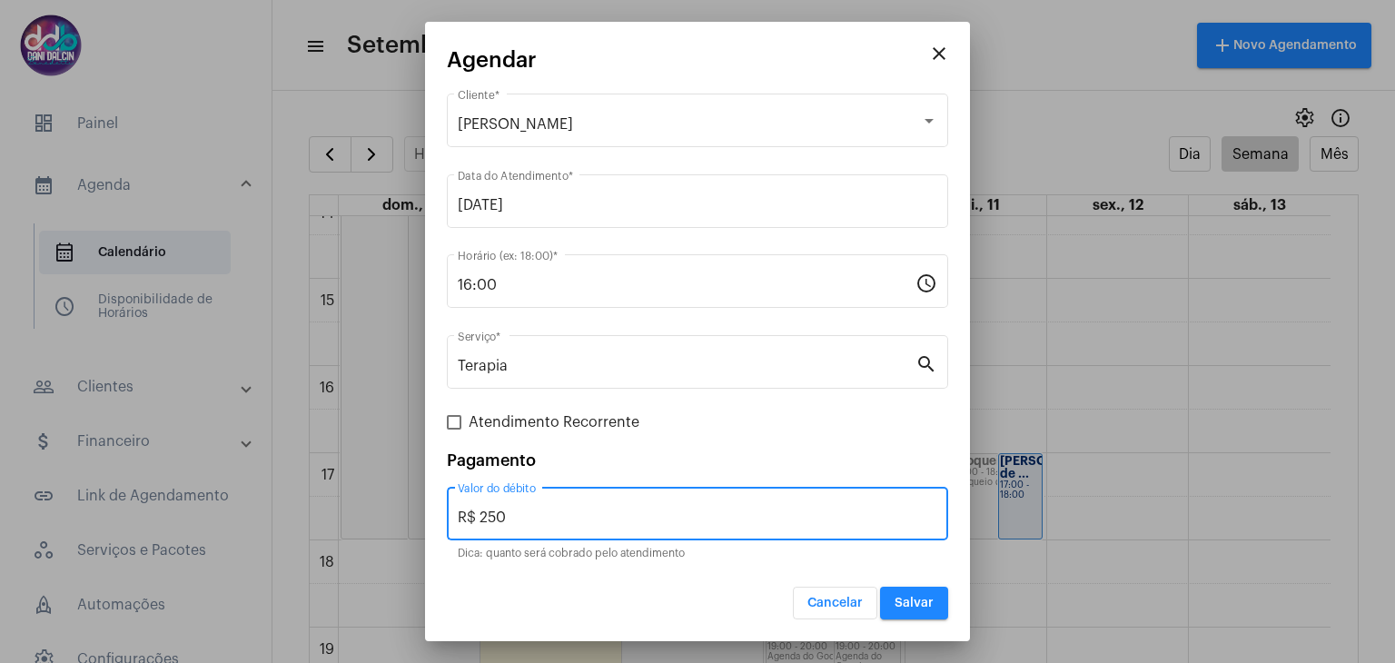
click at [537, 519] on input "R$ 250" at bounding box center [698, 517] width 480 height 16
type input "R$ 130"
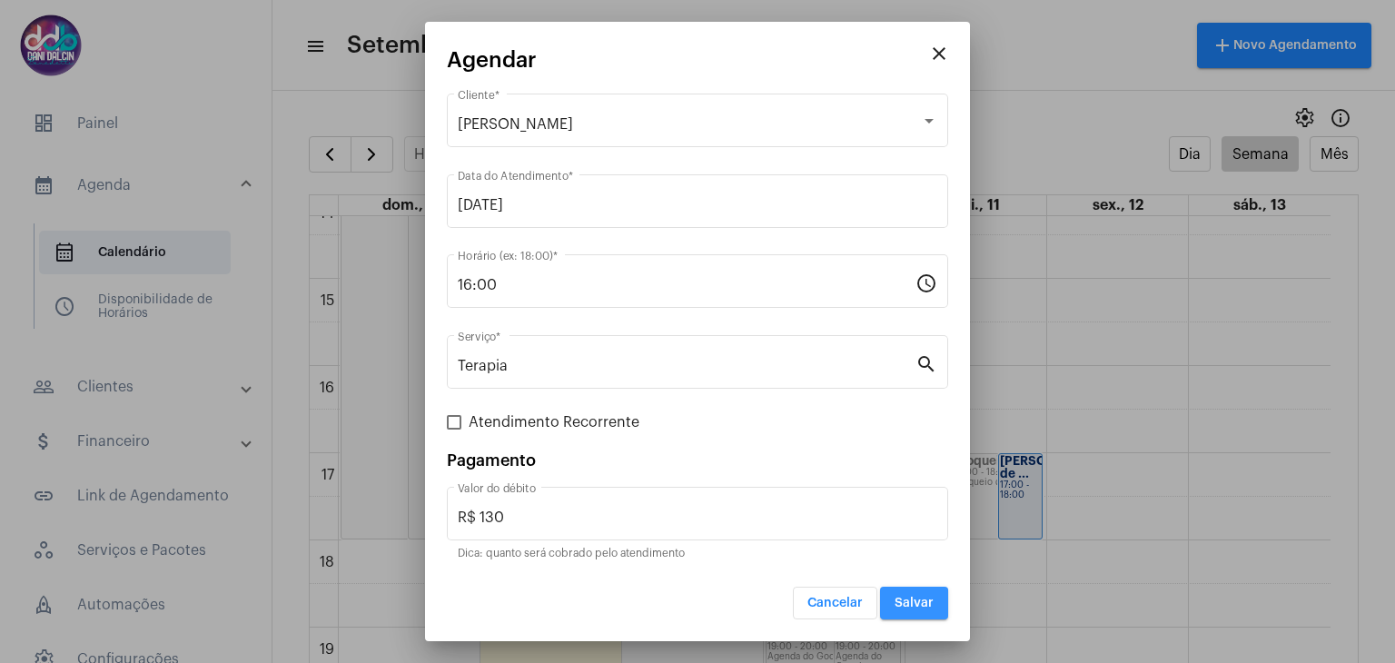
click at [901, 604] on span "Salvar" at bounding box center [914, 603] width 39 height 13
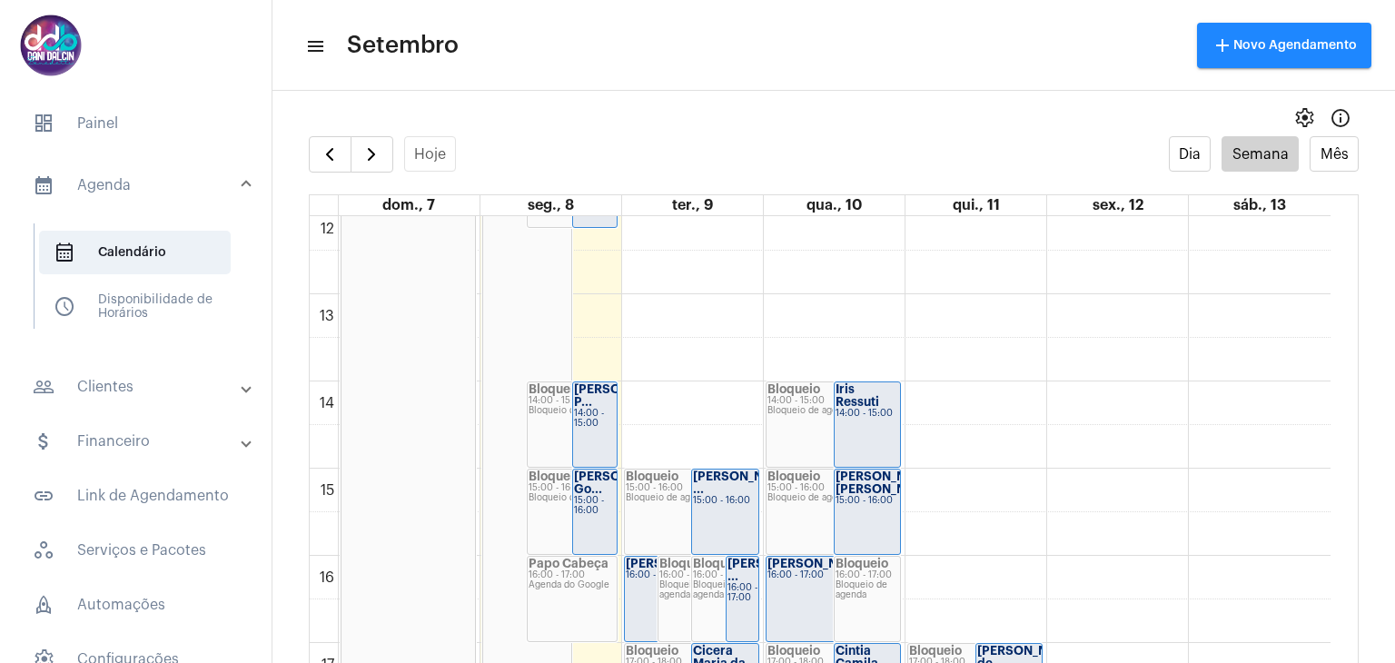
scroll to position [1154, 0]
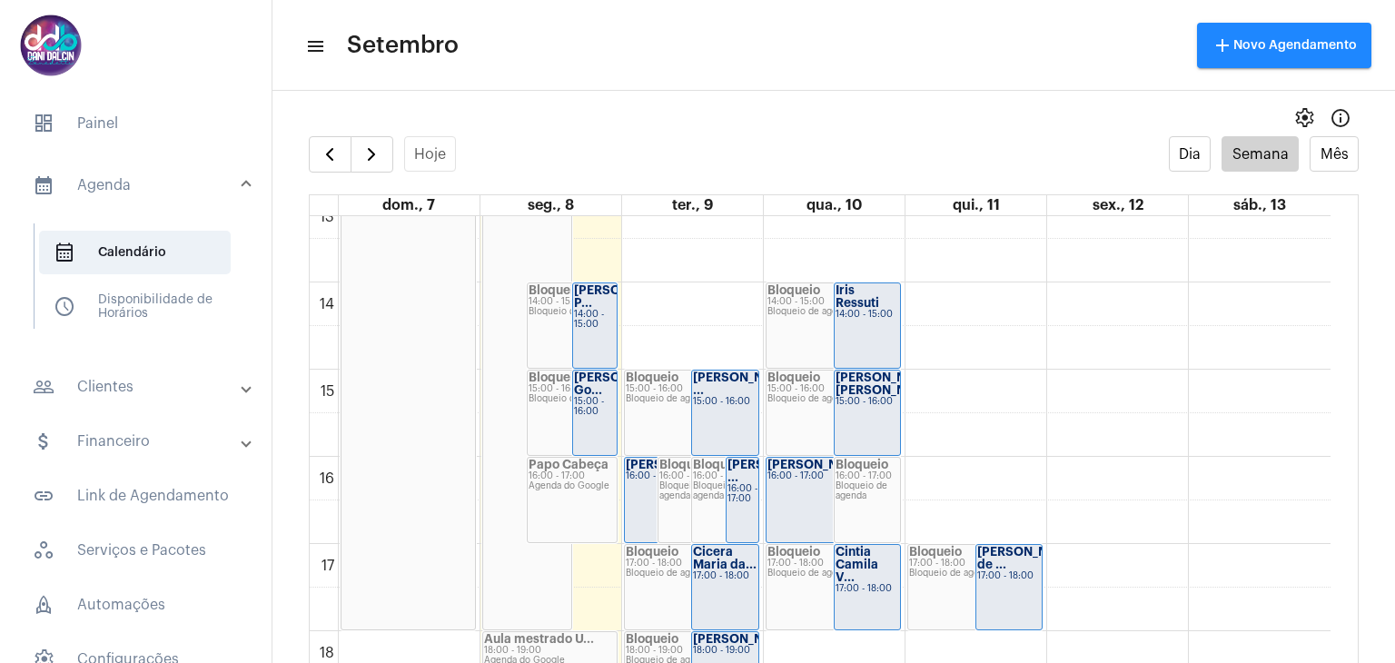
click at [644, 481] on div "16:00 - 17:00" at bounding box center [658, 476] width 64 height 10
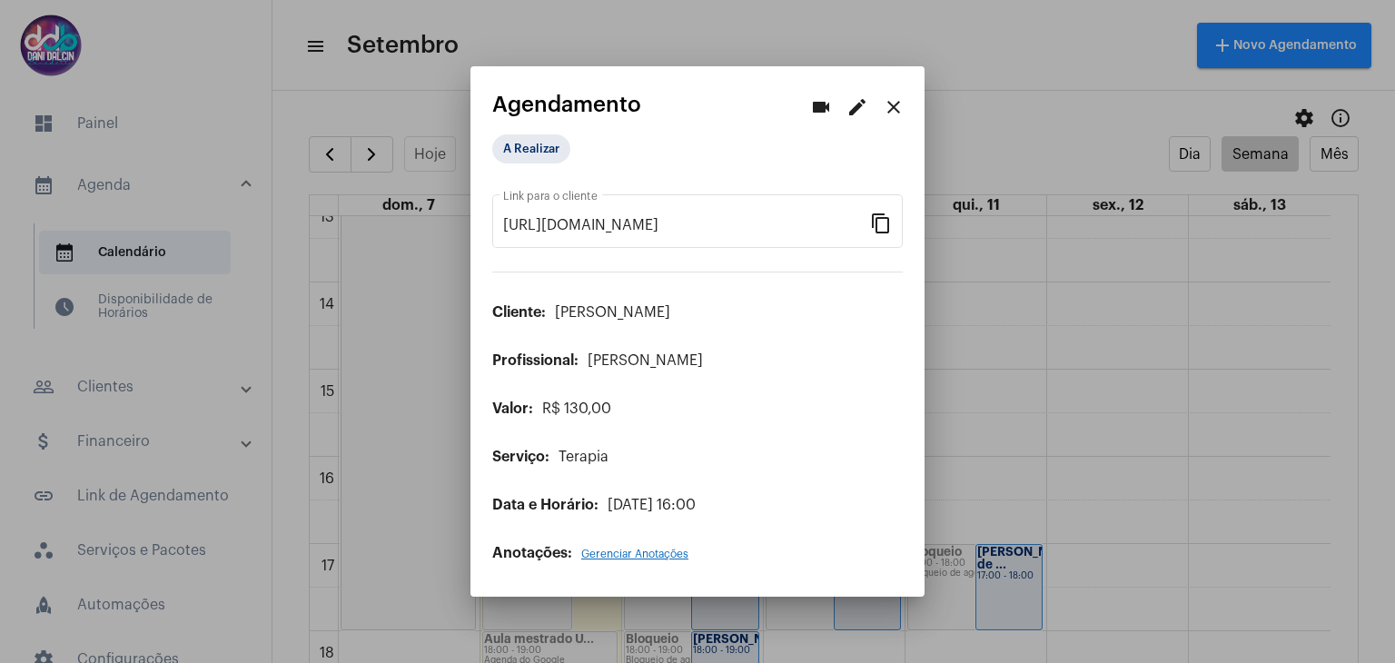
click at [862, 107] on mat-icon "edit" at bounding box center [857, 107] width 22 height 22
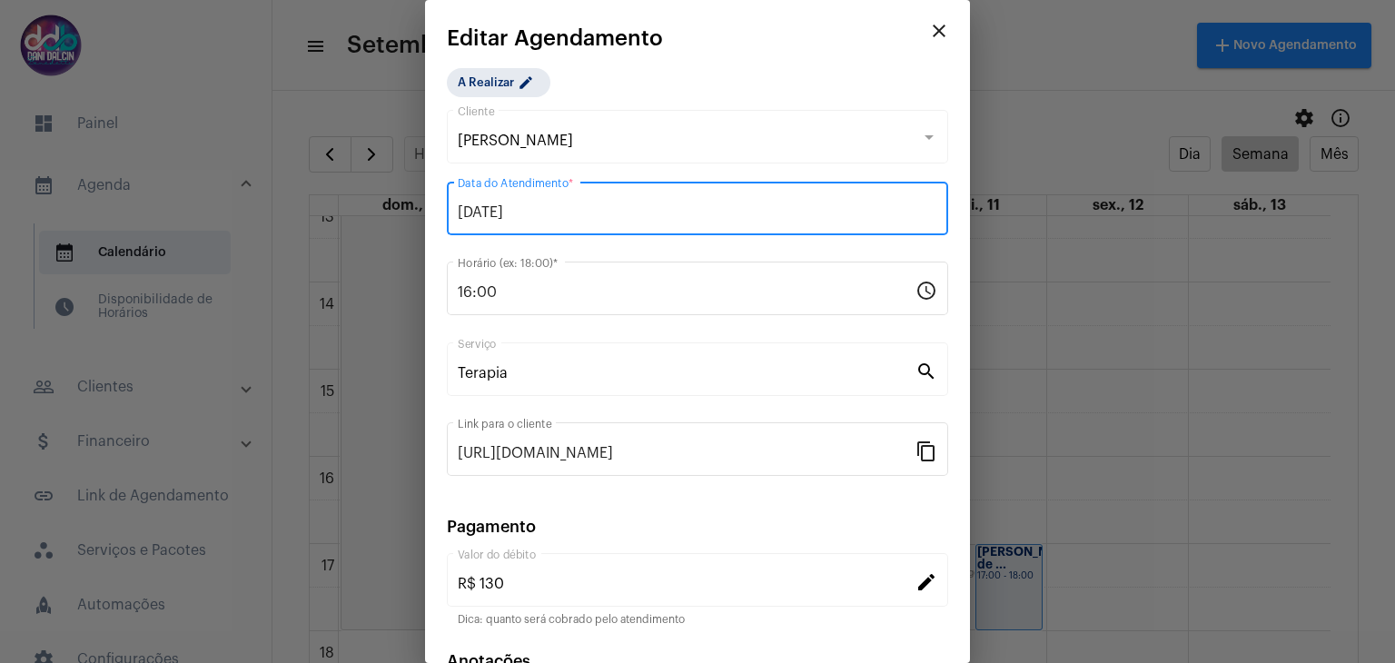
click at [661, 206] on input "09/09/2025" at bounding box center [698, 212] width 480 height 16
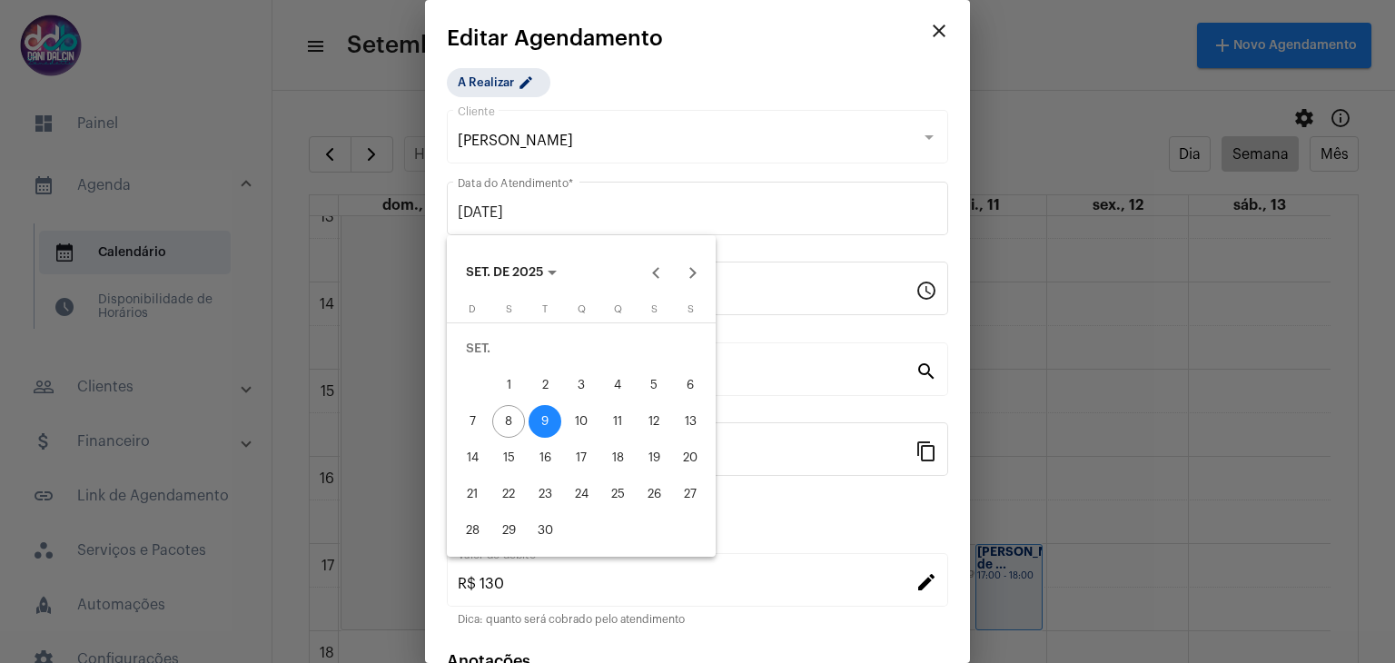
click at [498, 418] on div "8" at bounding box center [508, 421] width 33 height 33
type input "08/09/2025"
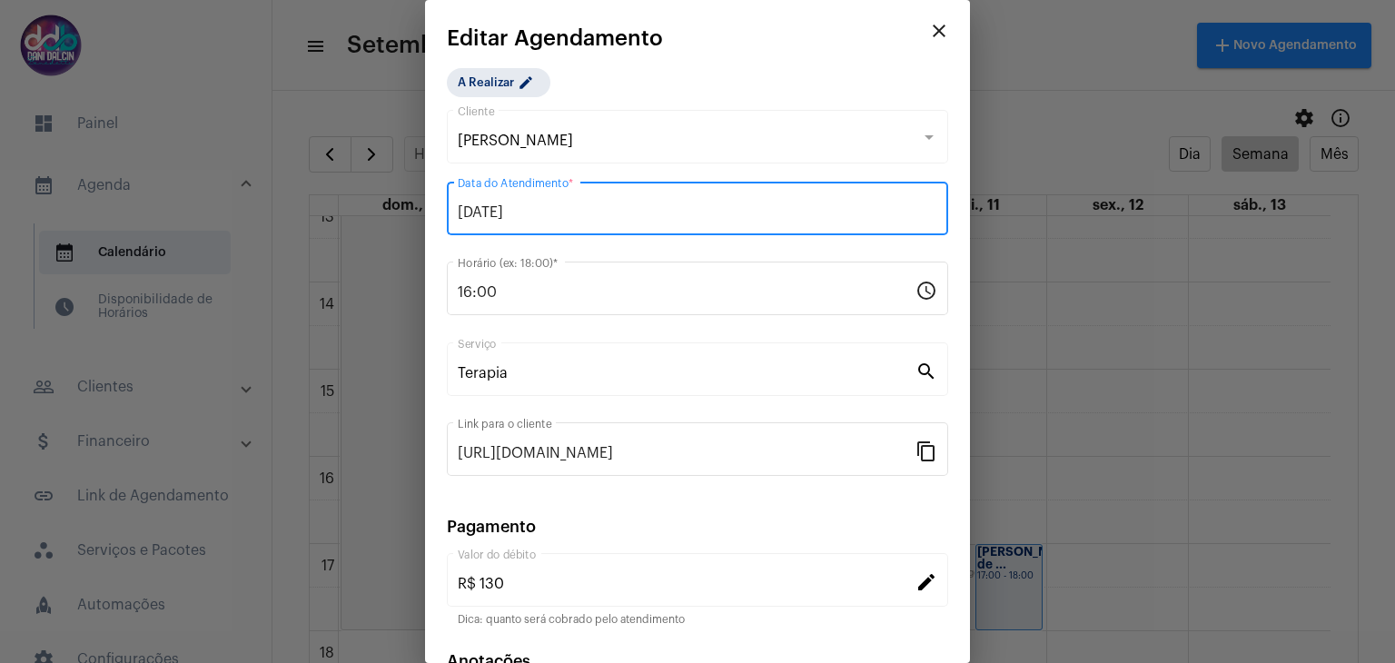
scroll to position [116, 0]
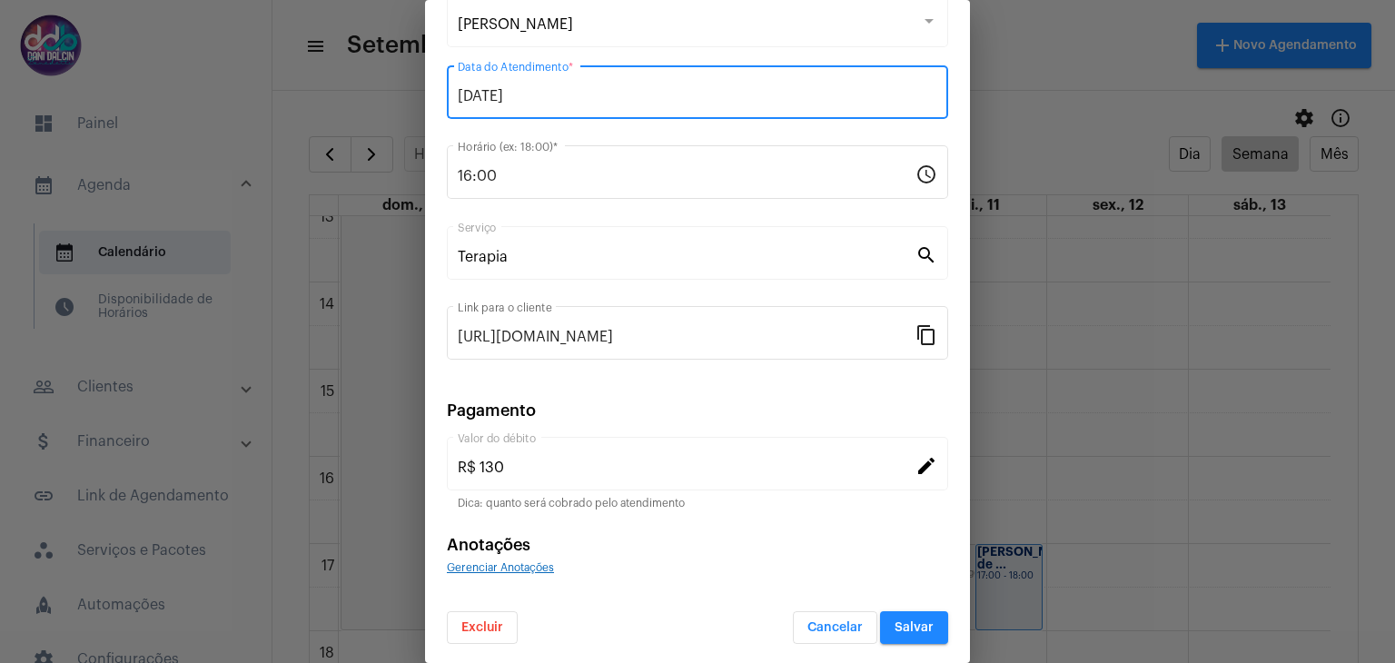
click at [896, 629] on span "Salvar" at bounding box center [914, 627] width 39 height 13
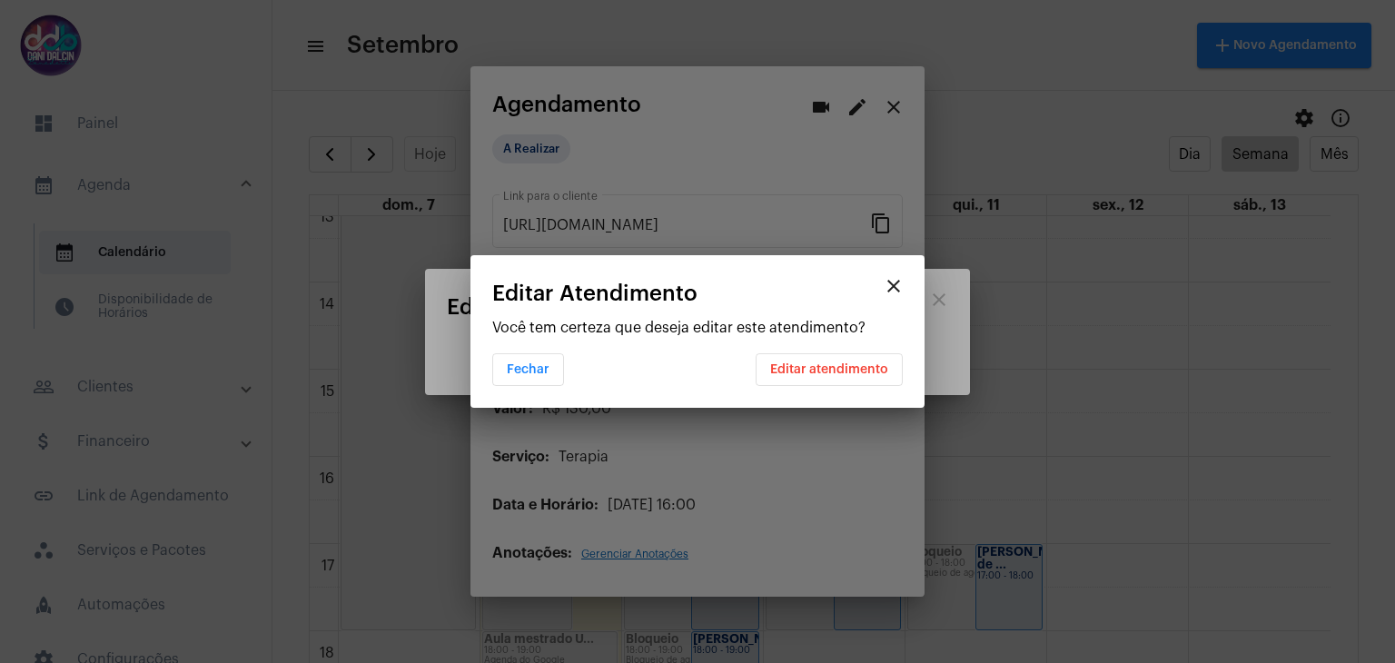
scroll to position [0, 0]
drag, startPoint x: 745, startPoint y: 284, endPoint x: 591, endPoint y: 277, distance: 153.6
click at [592, 277] on mat-dialog-container "close Editar Atendimento Você tem certeza que deseja editar este atendimento? F…" at bounding box center [697, 331] width 454 height 153
click at [783, 368] on span "Editar atendimento" at bounding box center [829, 369] width 118 height 13
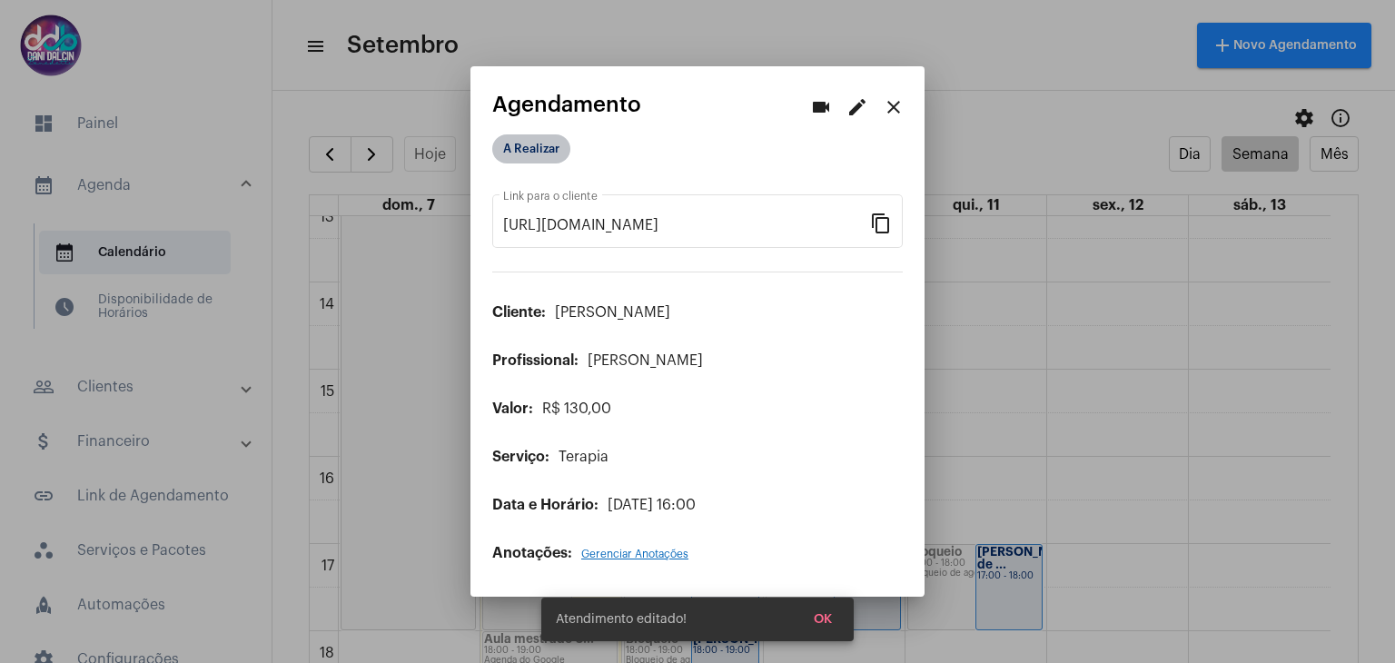
click at [519, 148] on mat-chip "A Realizar" at bounding box center [531, 148] width 78 height 29
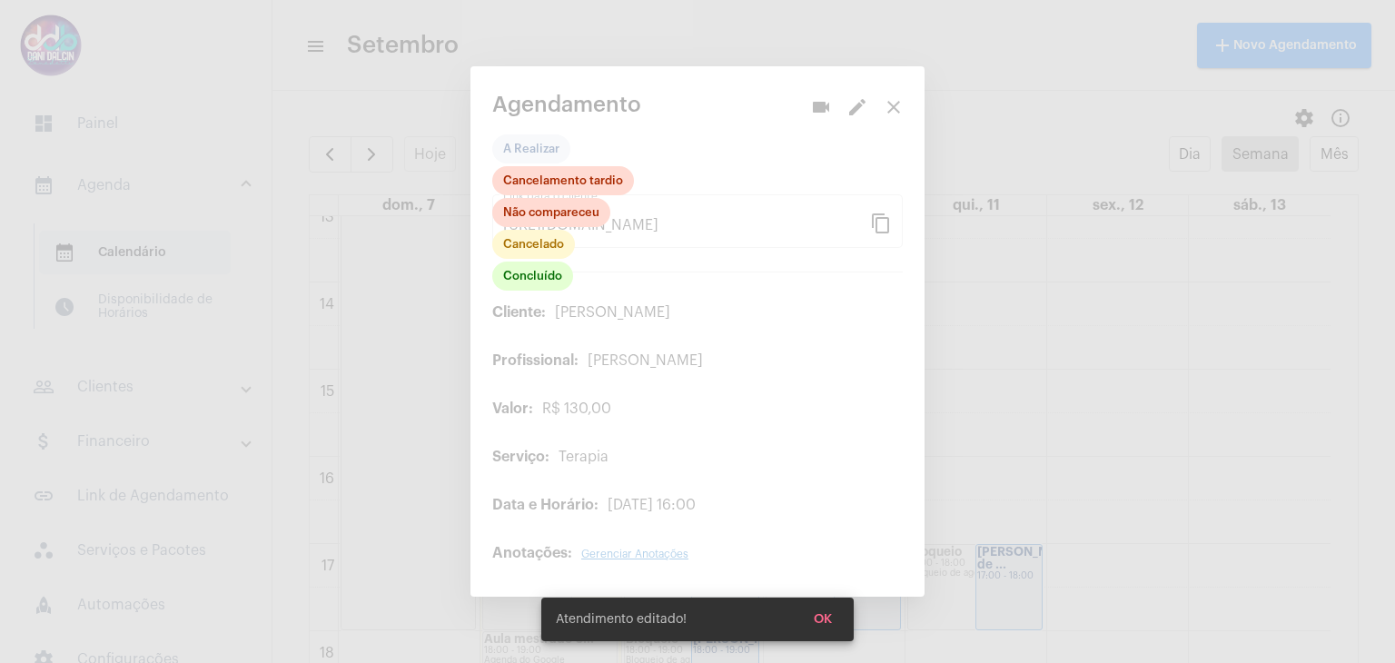
click at [895, 106] on div at bounding box center [697, 331] width 1395 height 663
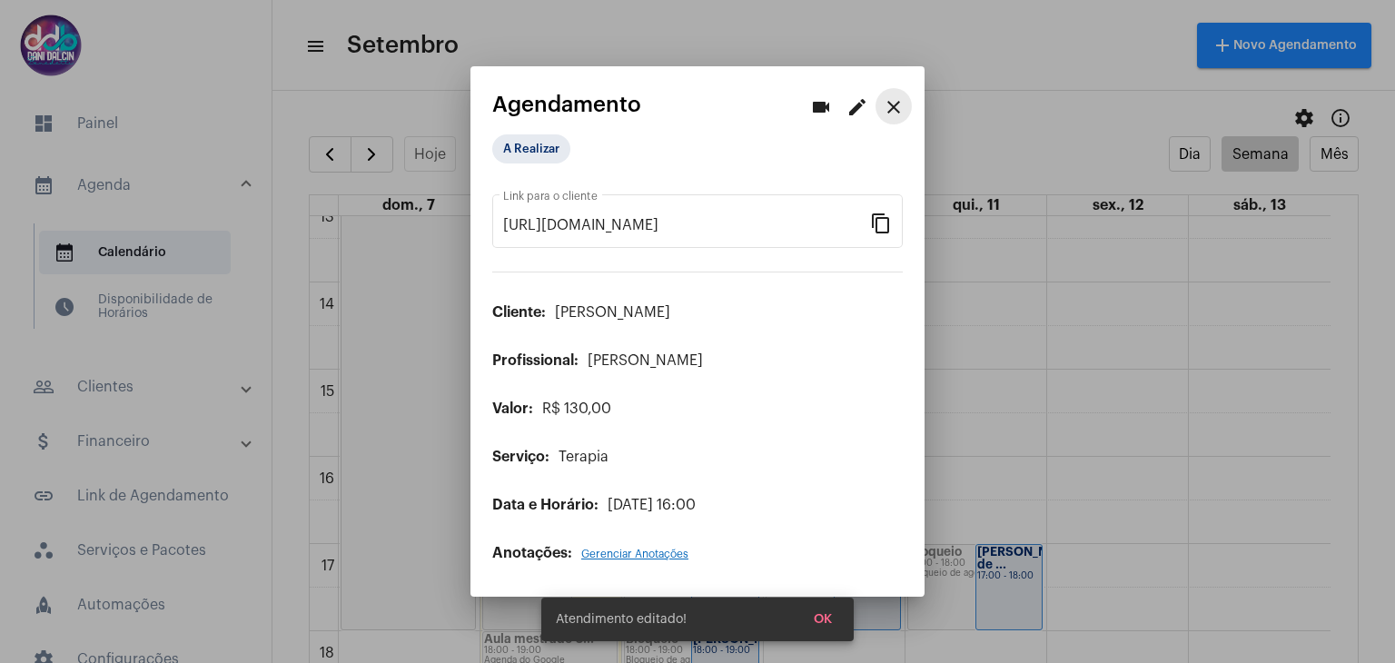
click at [895, 106] on mat-icon "close" at bounding box center [894, 107] width 22 height 22
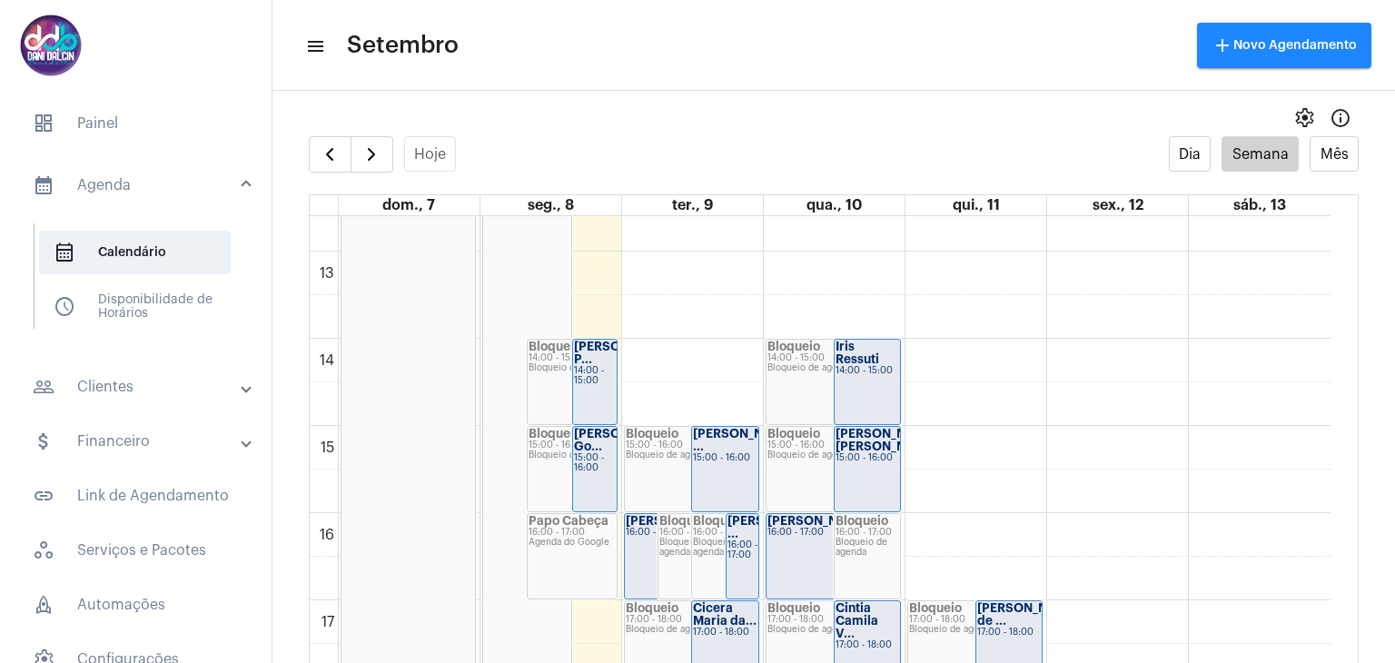
scroll to position [1245, 0]
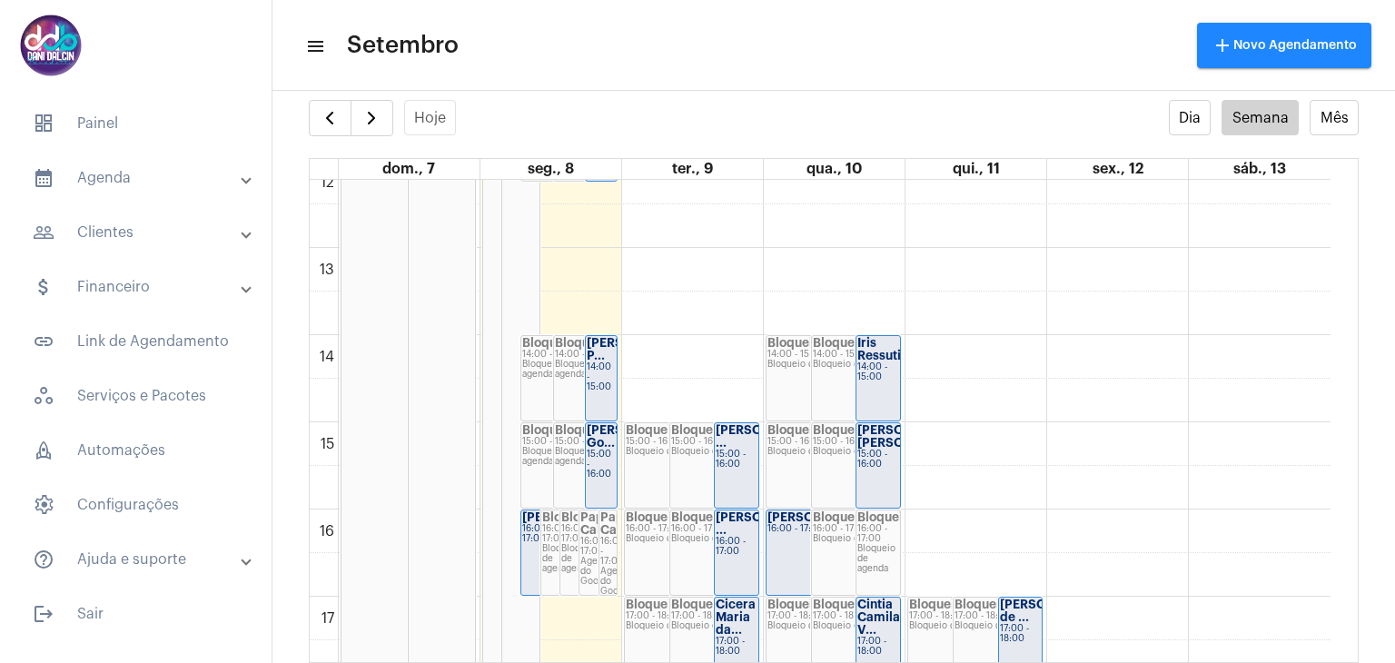
scroll to position [1070, 0]
